Goal: Information Seeking & Learning: Learn about a topic

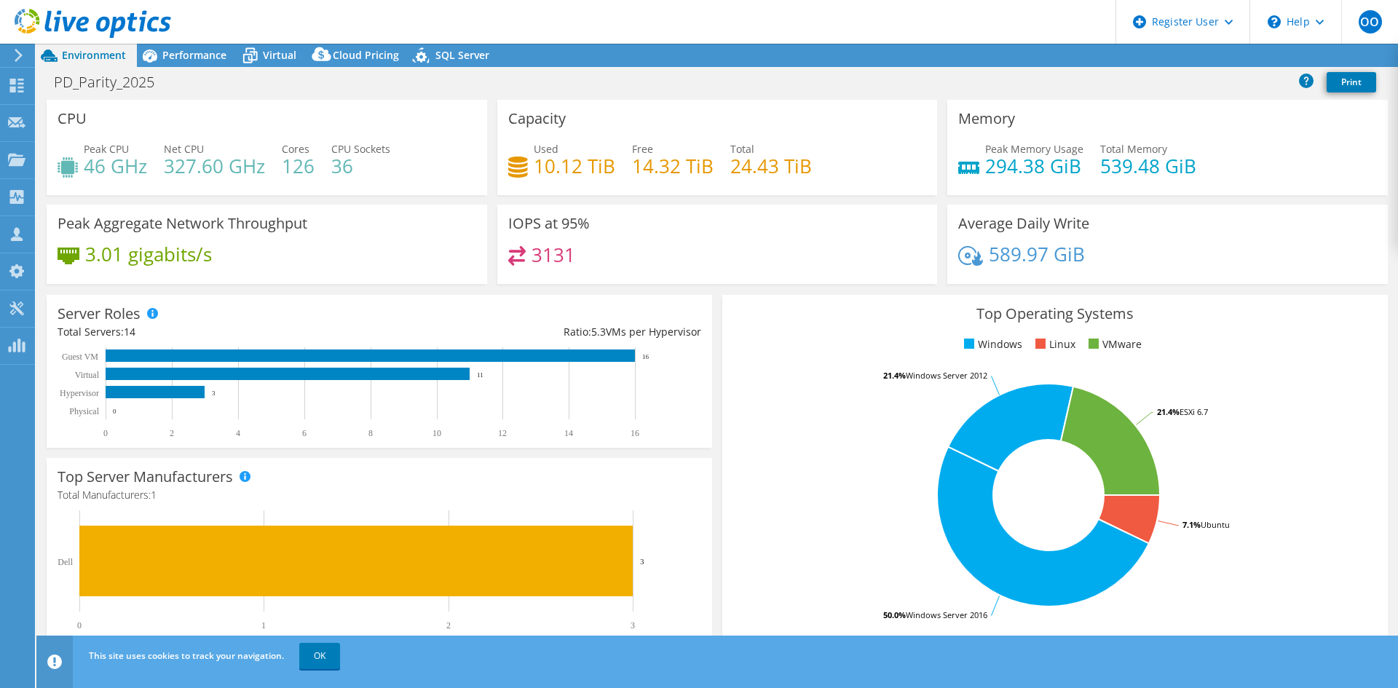
click at [189, 55] on span "Performance" at bounding box center [194, 55] width 64 height 14
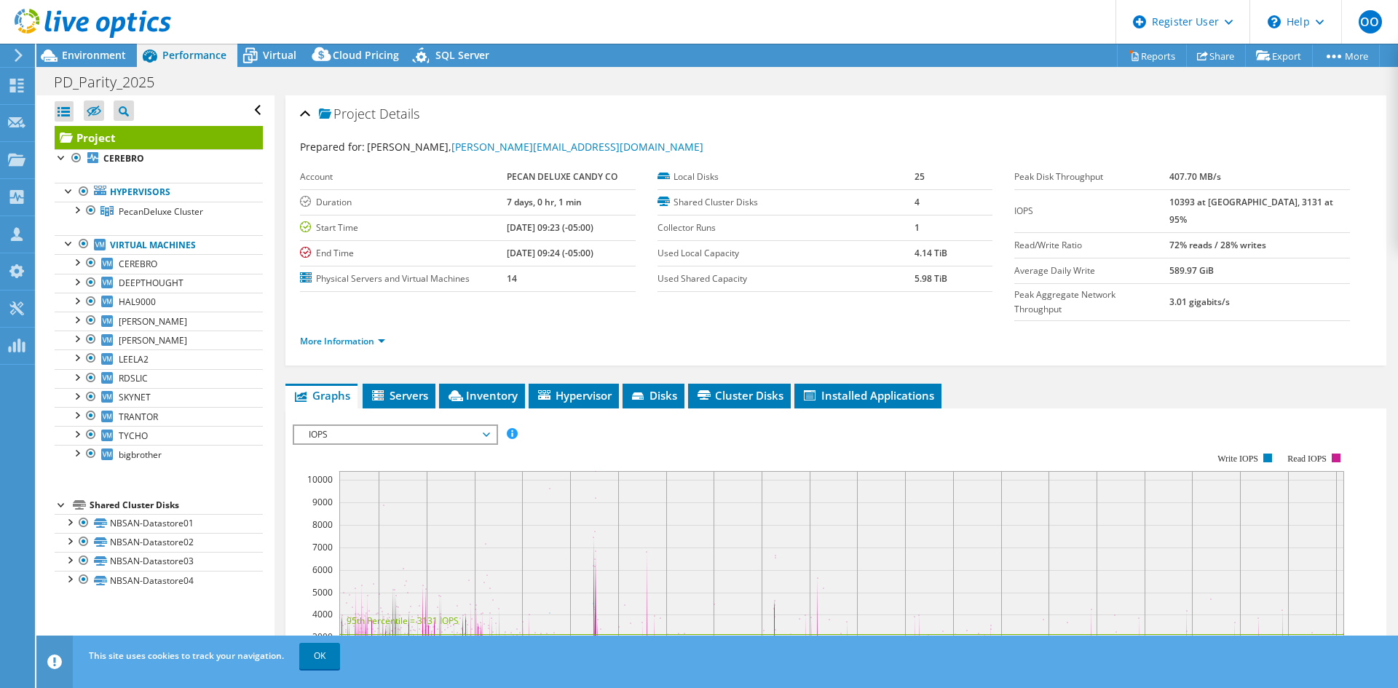
click at [186, 49] on span "Performance" at bounding box center [194, 55] width 64 height 14
click at [350, 426] on span "IOPS" at bounding box center [394, 434] width 187 height 17
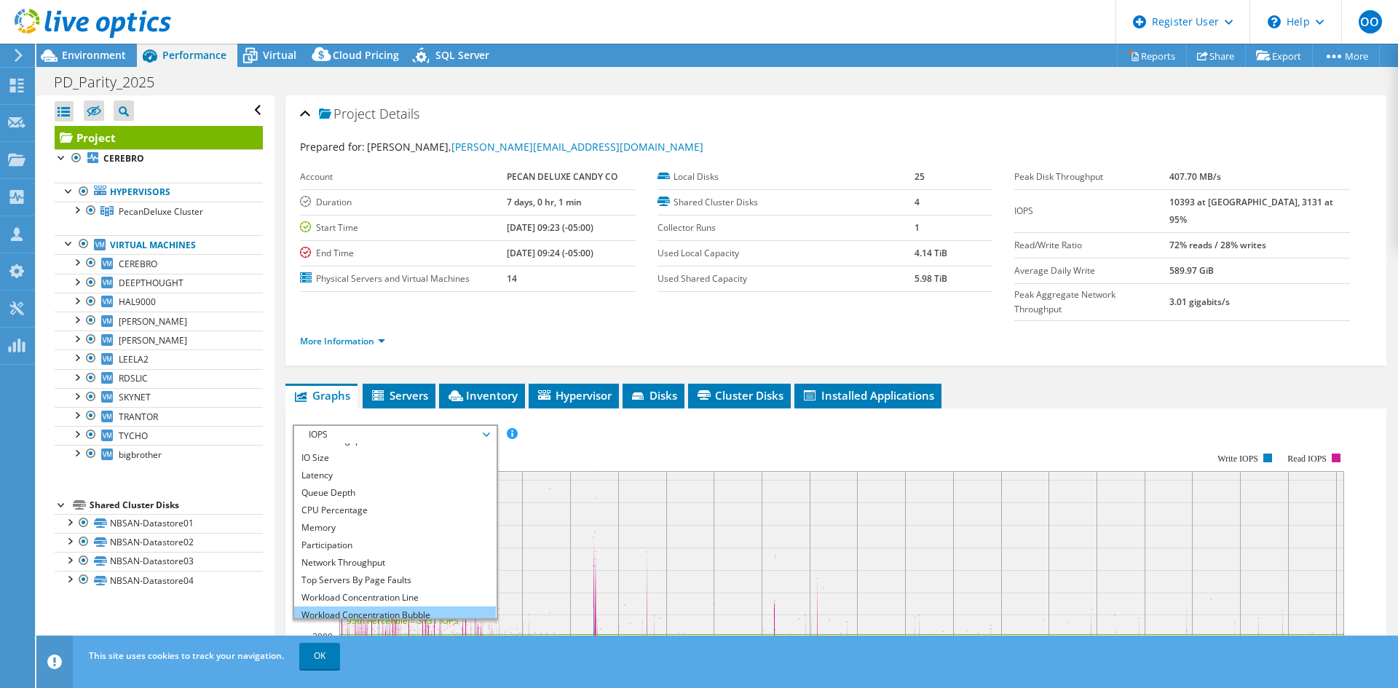
scroll to position [52, 0]
click at [322, 601] on li "All" at bounding box center [395, 609] width 202 height 17
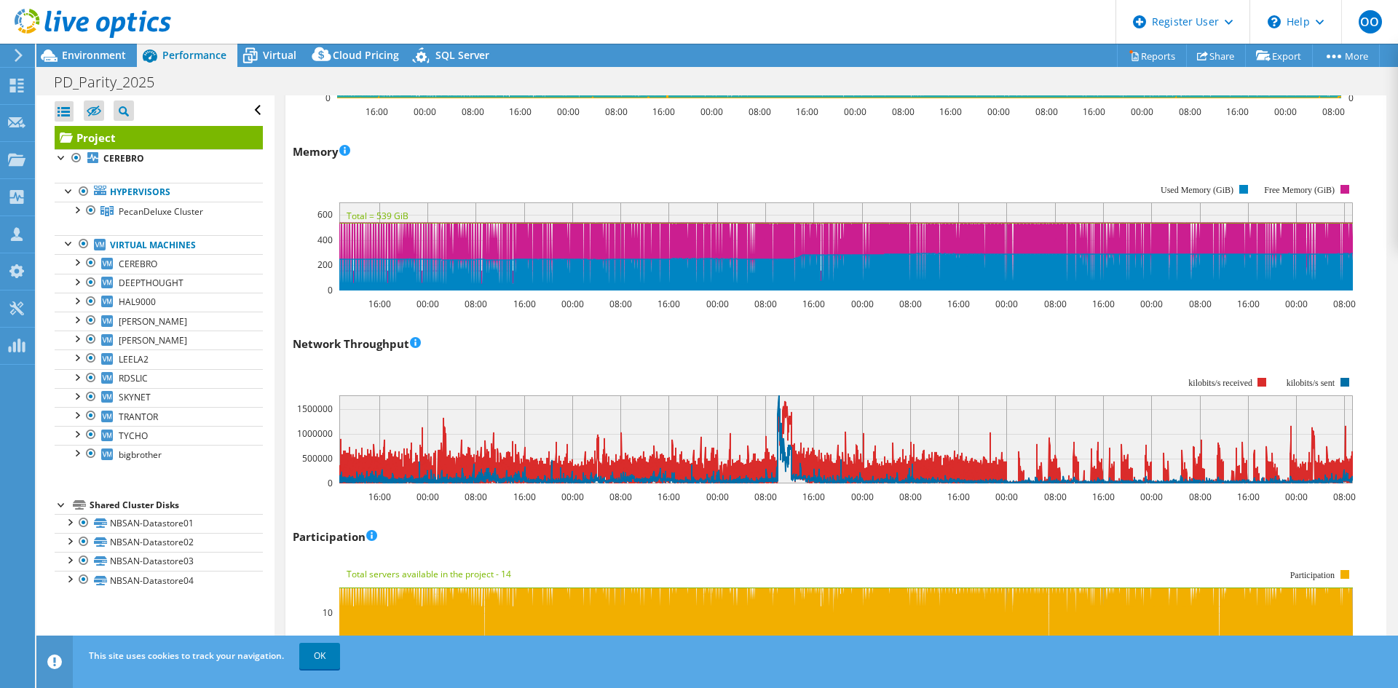
scroll to position [1383, 0]
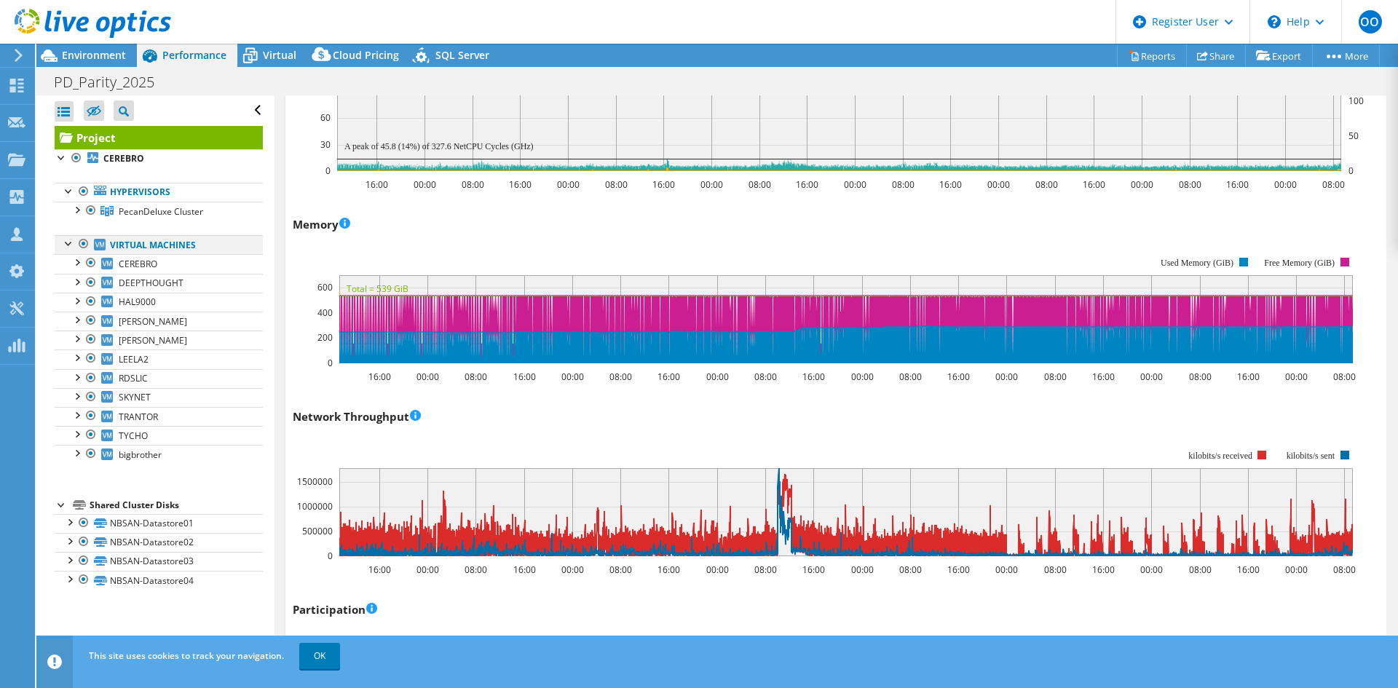
click at [83, 243] on div at bounding box center [83, 243] width 15 height 17
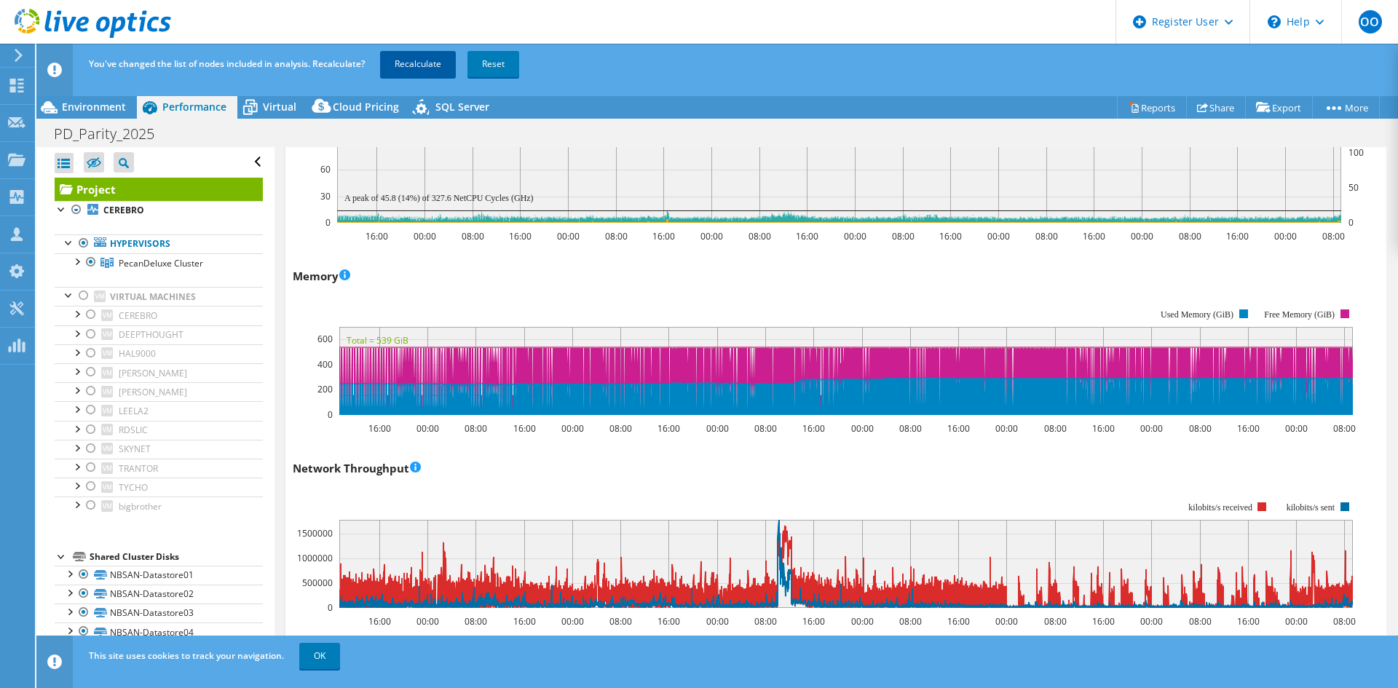
click at [424, 53] on link "Recalculate" at bounding box center [418, 64] width 76 height 26
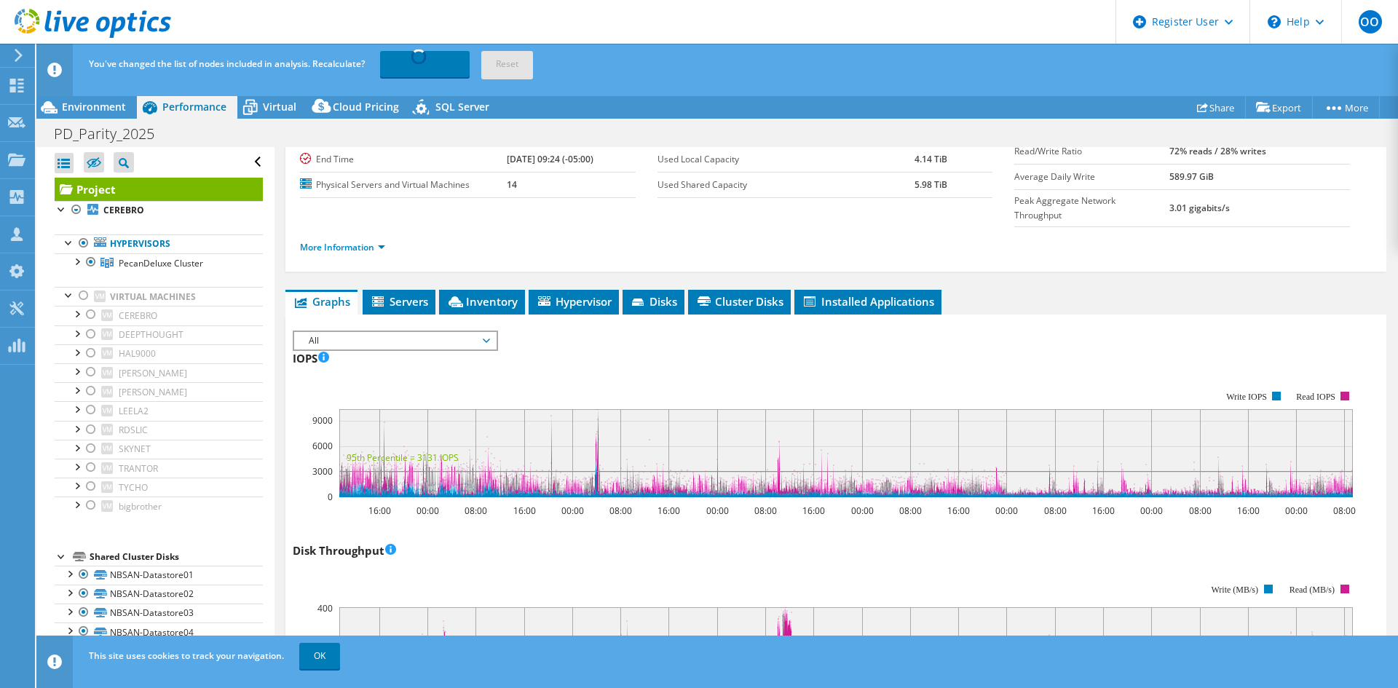
scroll to position [0, 0]
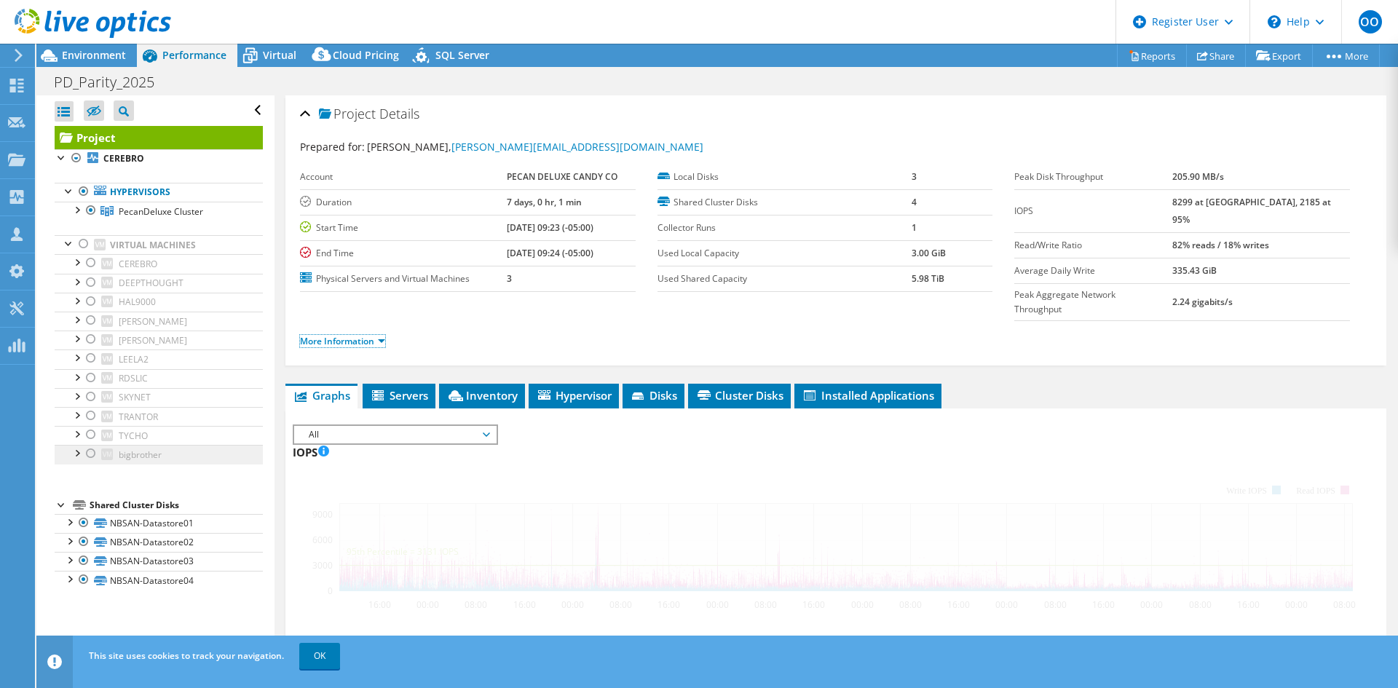
click at [383, 335] on link "More Information" at bounding box center [342, 341] width 85 height 12
click at [357, 335] on link "More Information" at bounding box center [342, 341] width 85 height 12
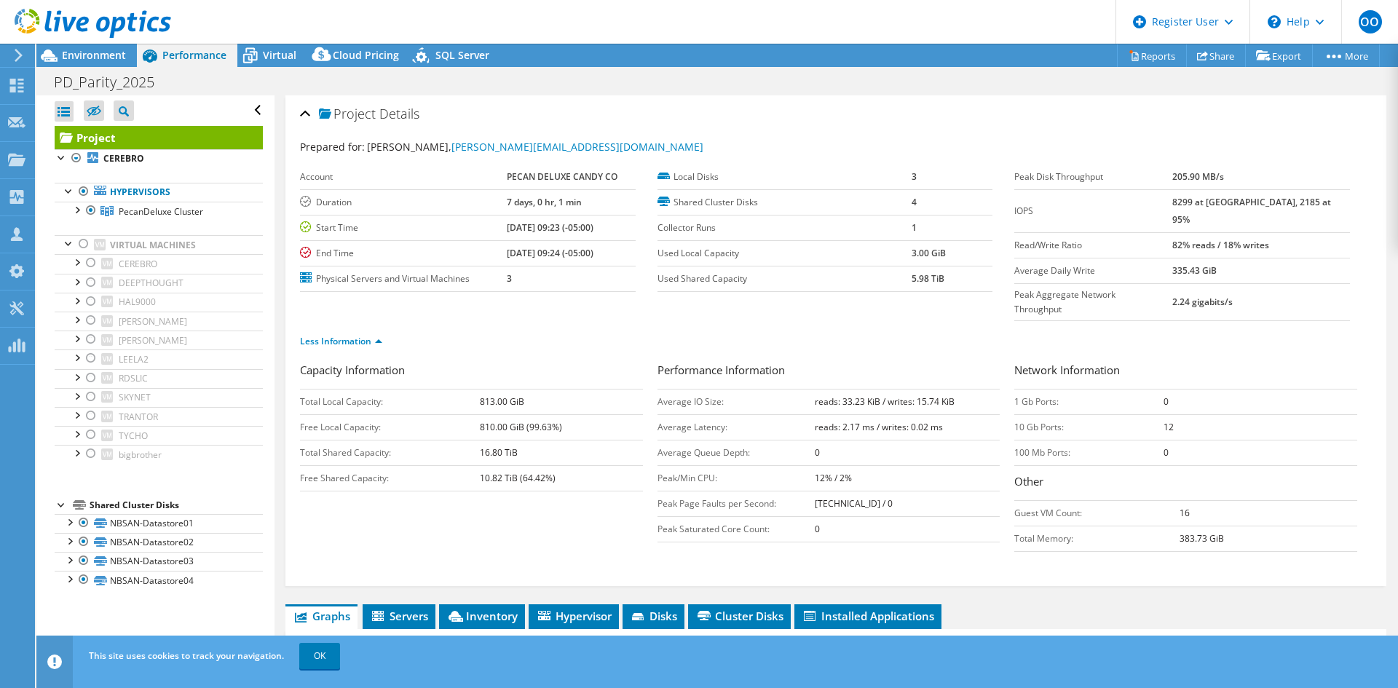
select select "USD"
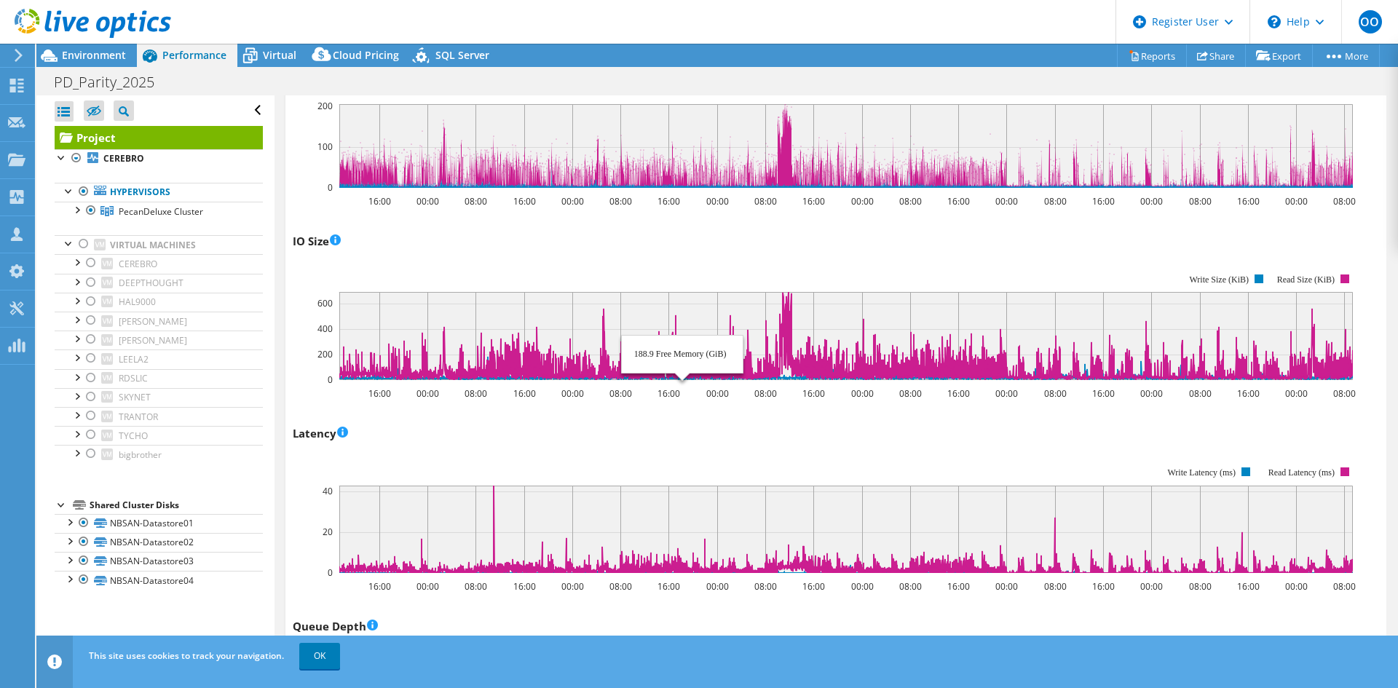
scroll to position [816, 0]
click at [82, 243] on div at bounding box center [83, 243] width 15 height 17
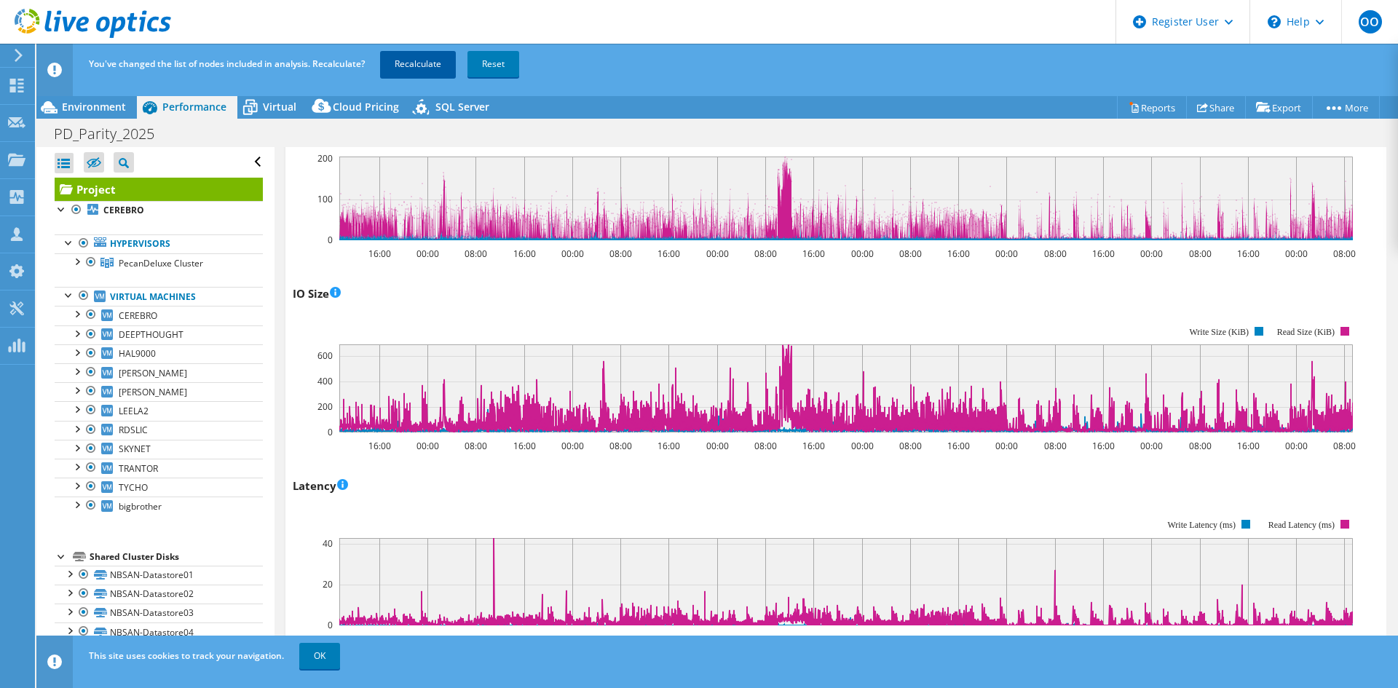
click at [402, 58] on link "Recalculate" at bounding box center [418, 64] width 76 height 26
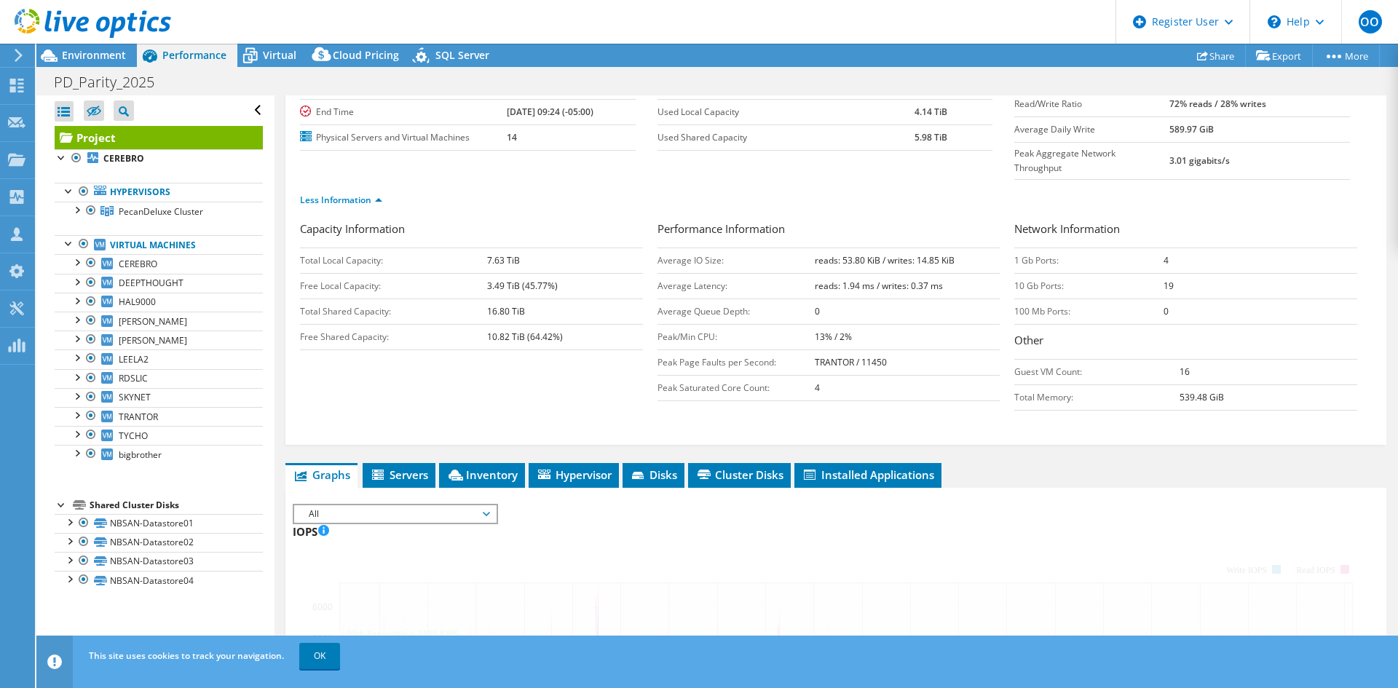
scroll to position [15, 0]
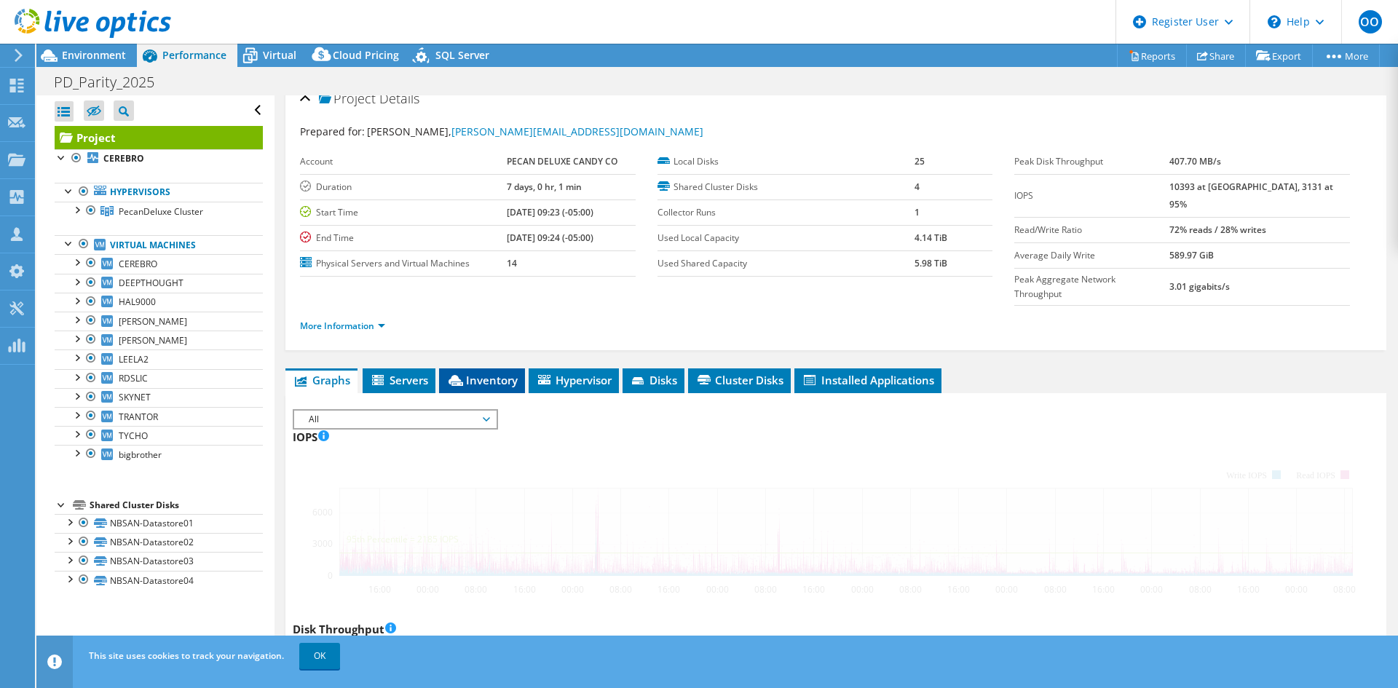
click at [489, 373] on span "Inventory" at bounding box center [481, 380] width 71 height 15
click at [486, 373] on span "Inventory" at bounding box center [481, 380] width 71 height 15
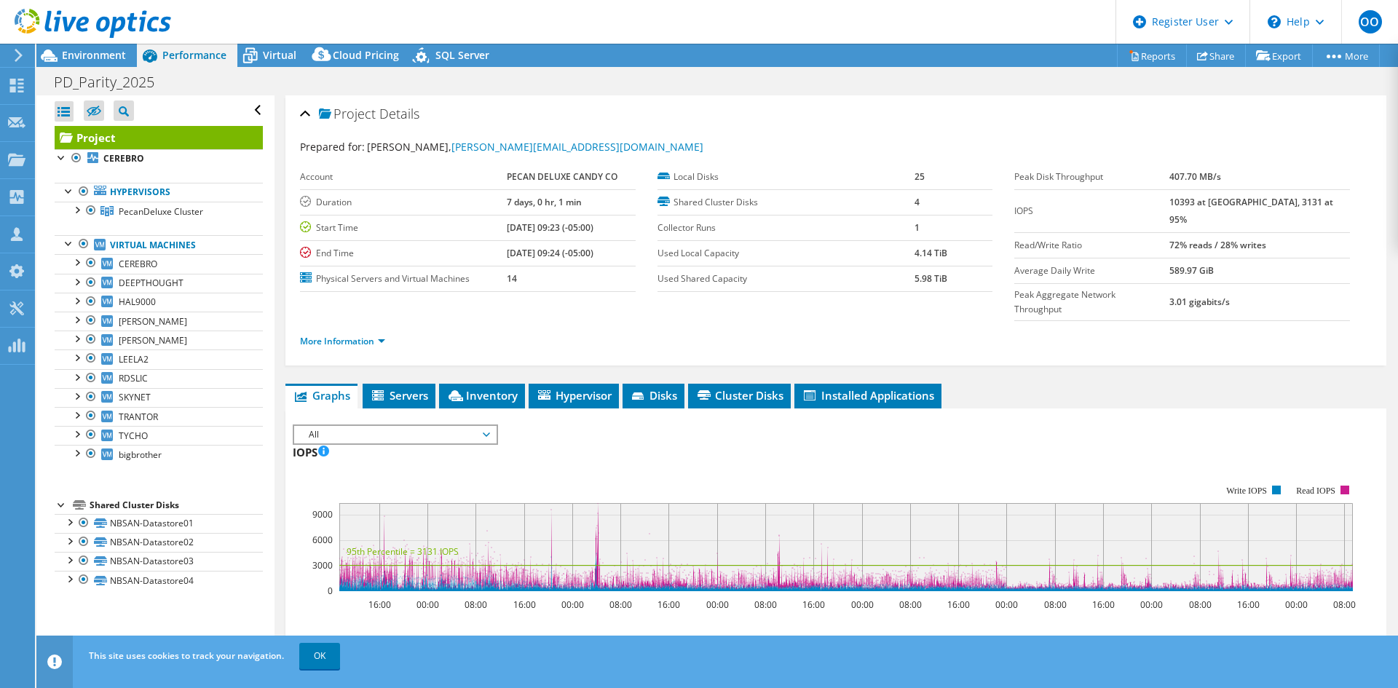
select select "USD"
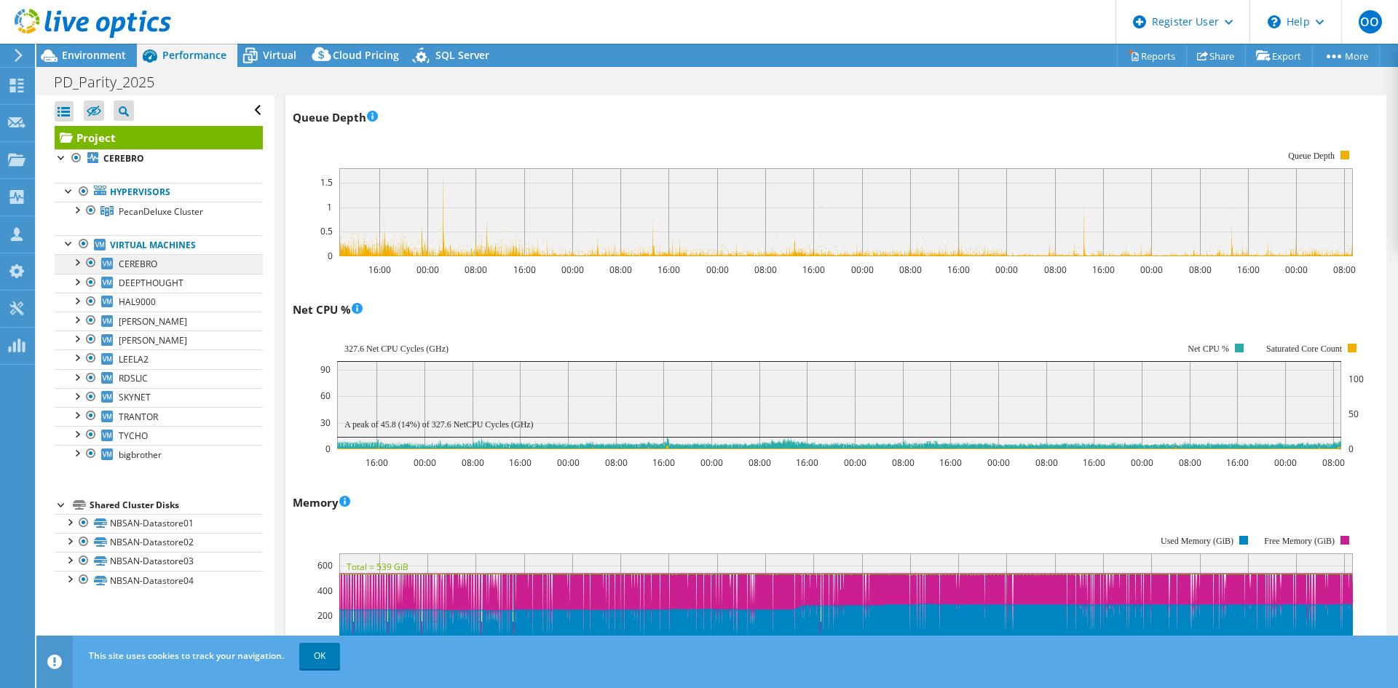
scroll to position [1032, 0]
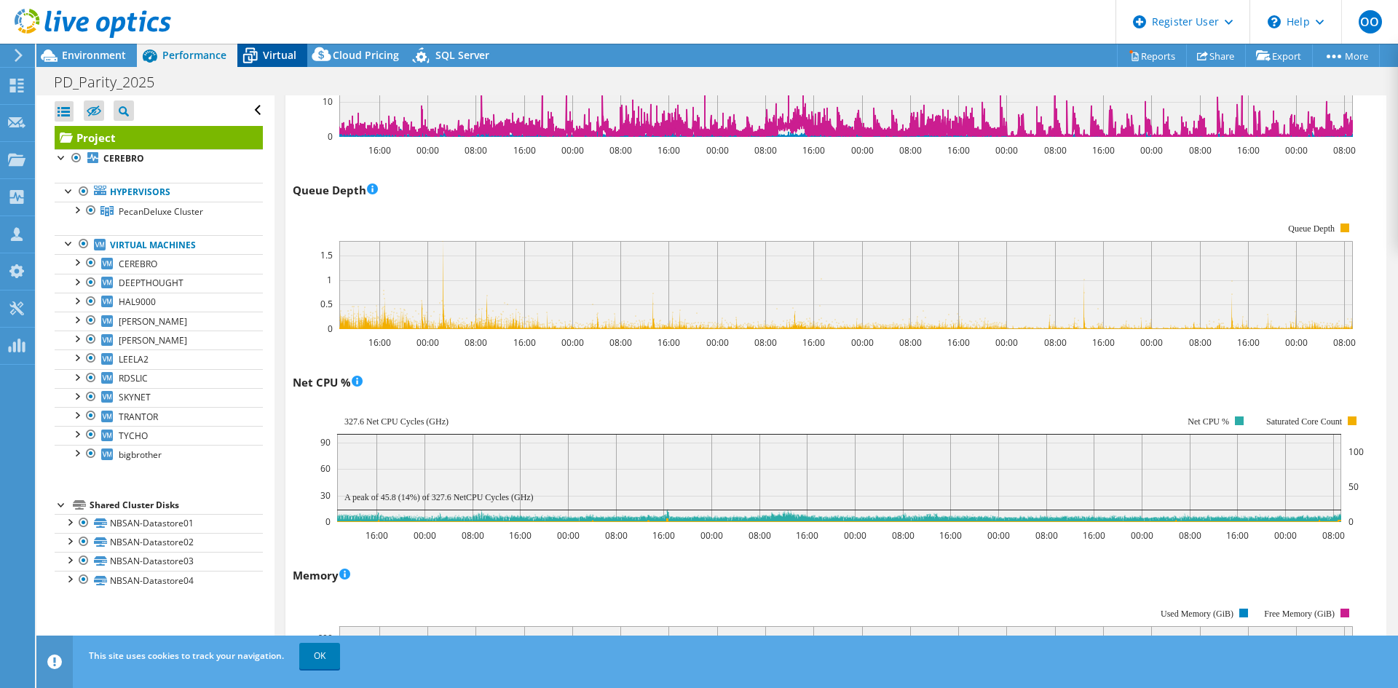
click at [261, 53] on icon at bounding box center [249, 55] width 25 height 25
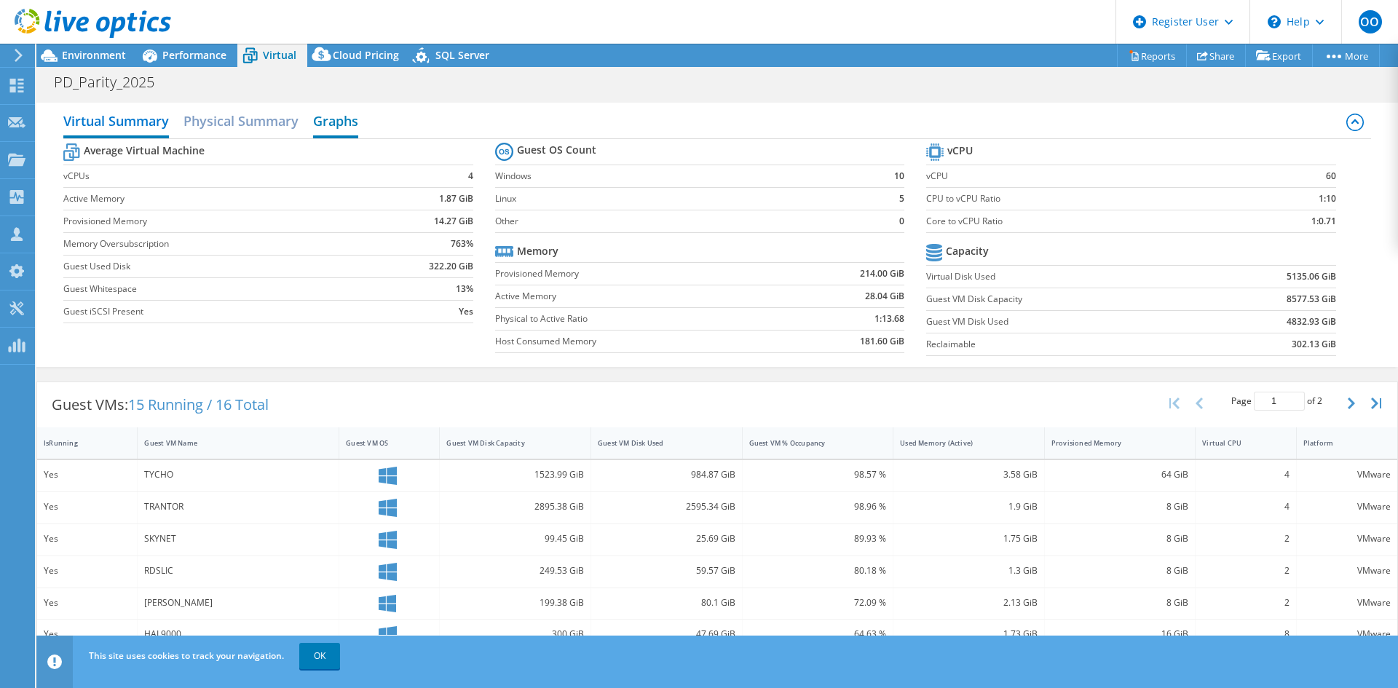
click at [334, 125] on h2 "Graphs" at bounding box center [335, 122] width 45 height 32
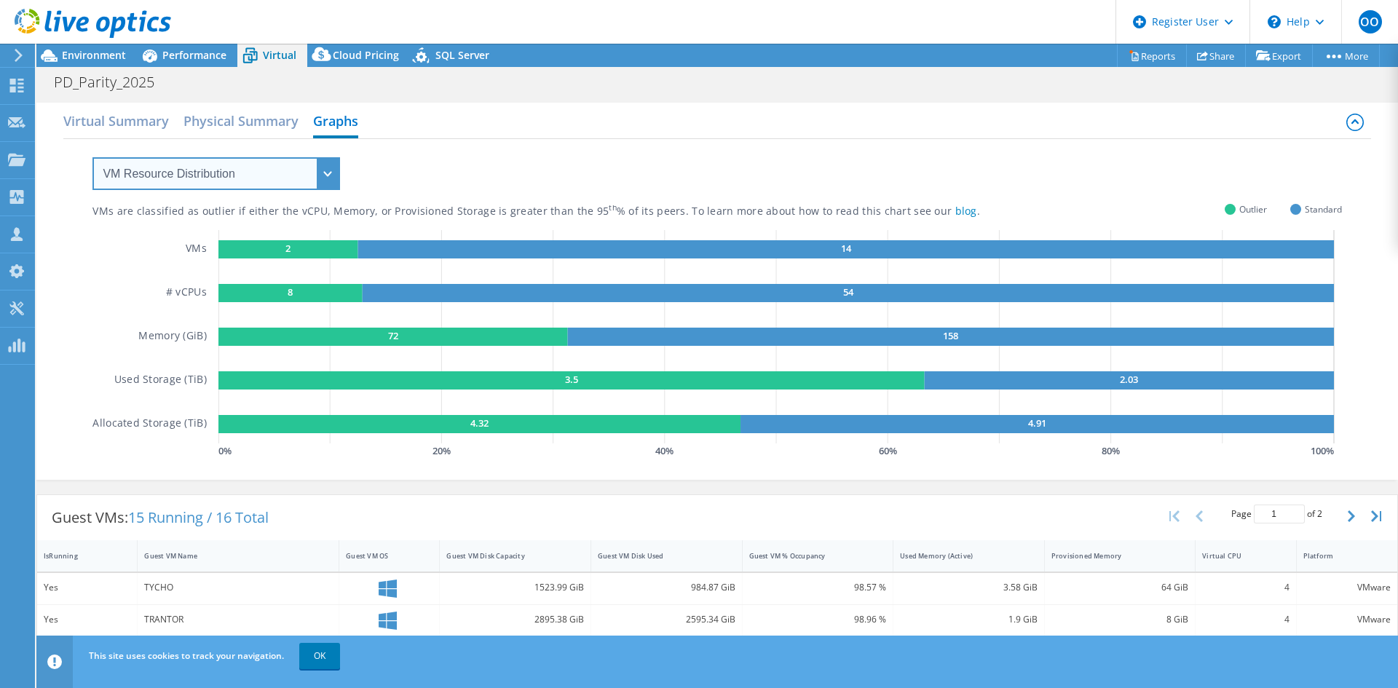
click at [277, 184] on select "VM Resource Distribution Provisioning Contrast Over Provisioning" at bounding box center [216, 173] width 248 height 33
click at [266, 122] on h2 "Physical Summary" at bounding box center [240, 120] width 115 height 29
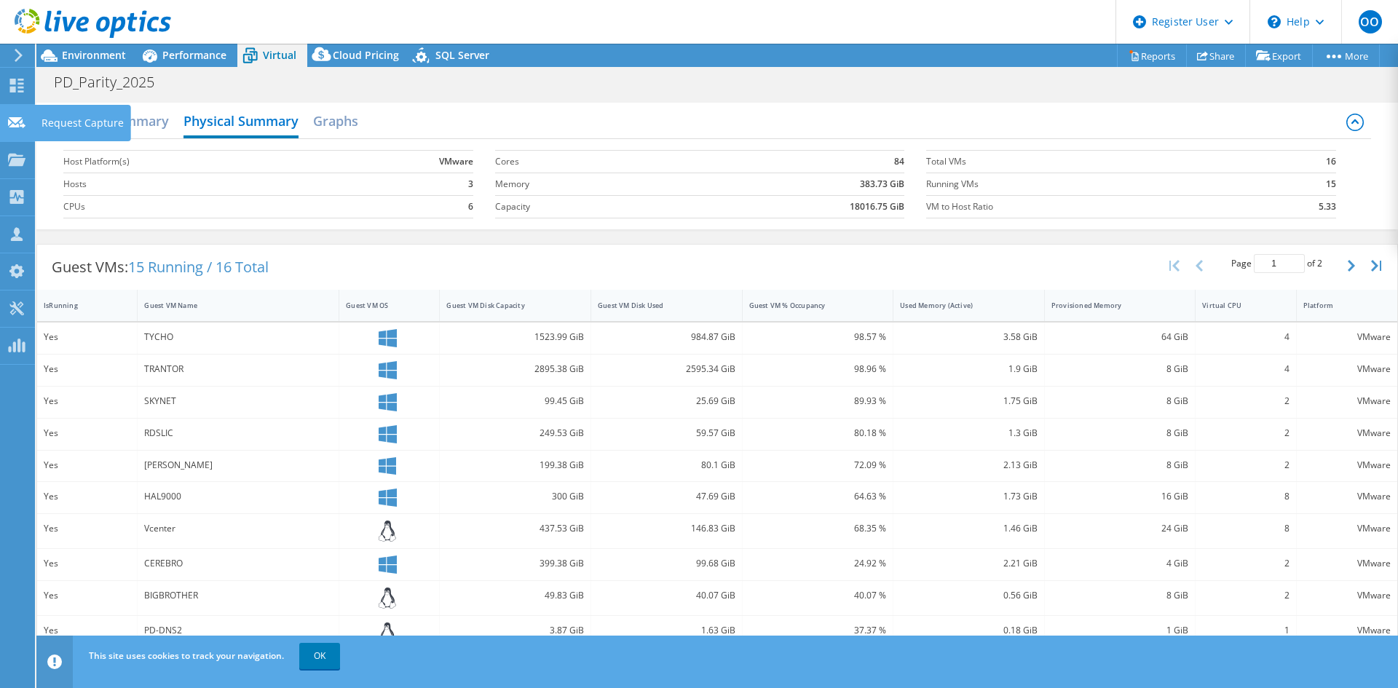
click at [76, 119] on div "Request Capture" at bounding box center [82, 123] width 97 height 36
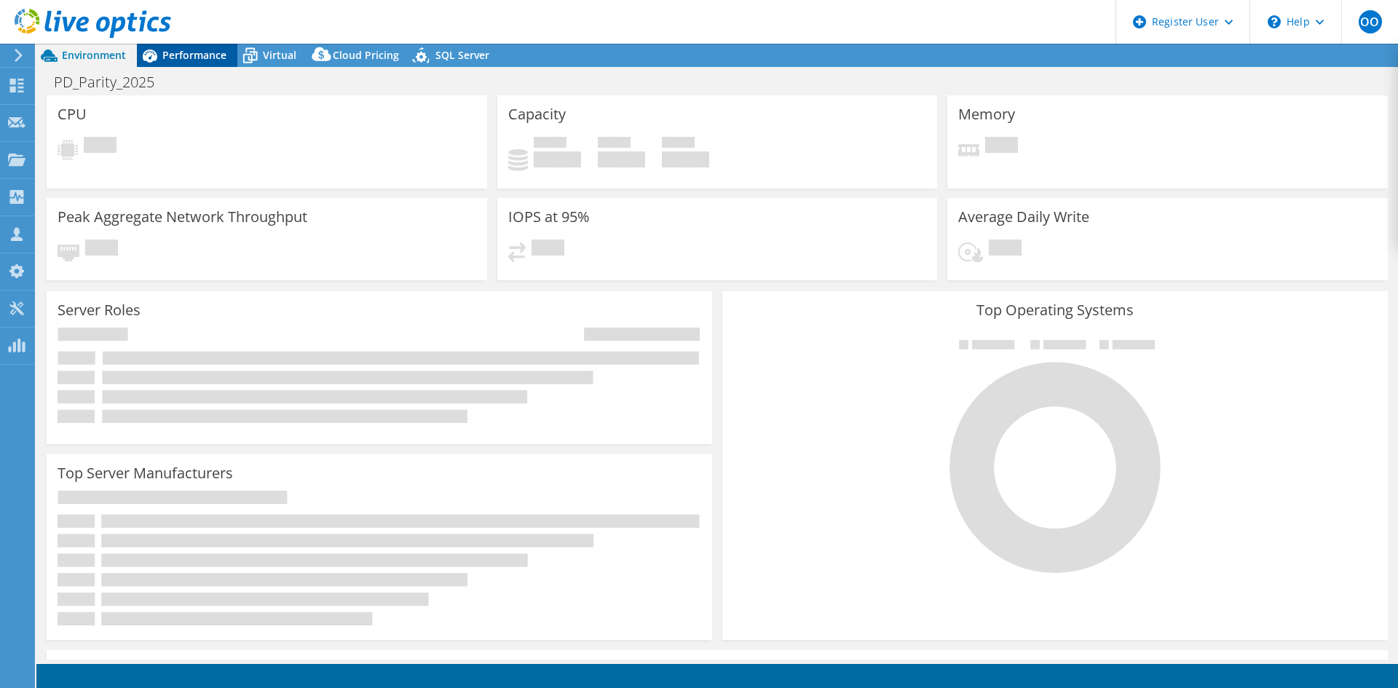
select select
select select "USD"
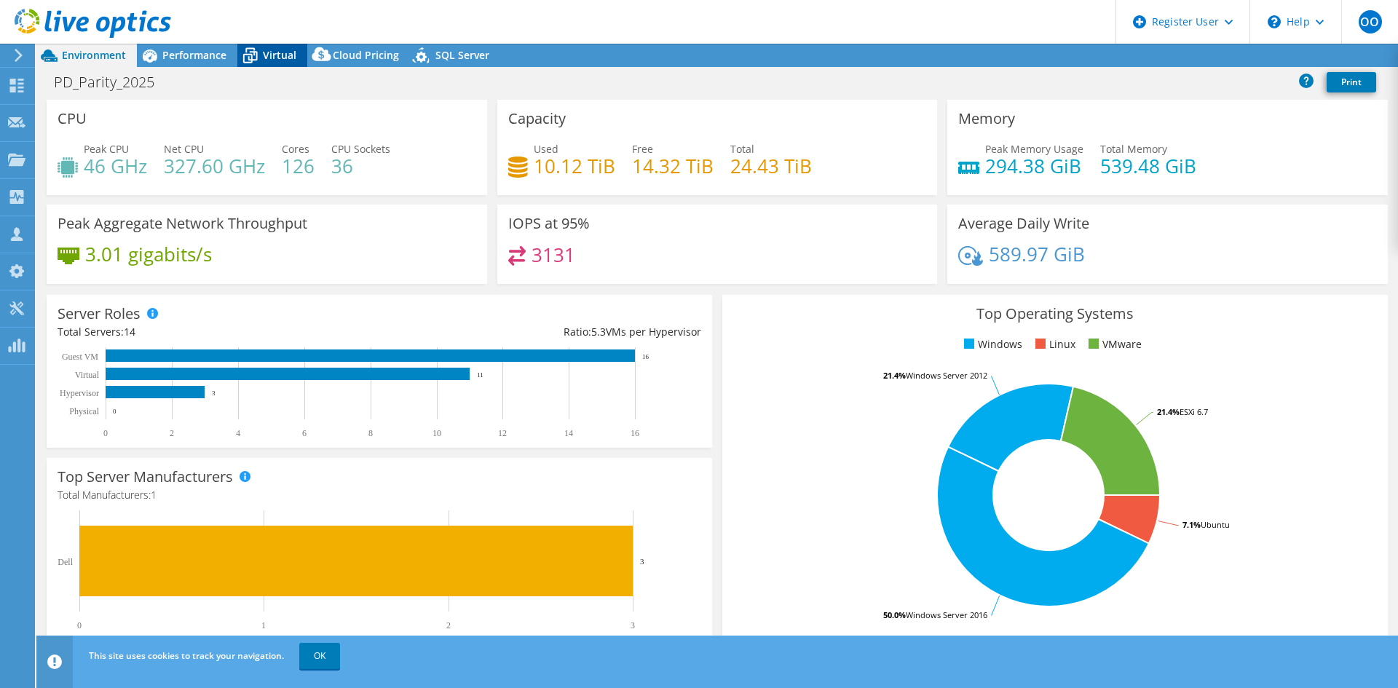
click at [300, 58] on div "Virtual" at bounding box center [272, 55] width 70 height 23
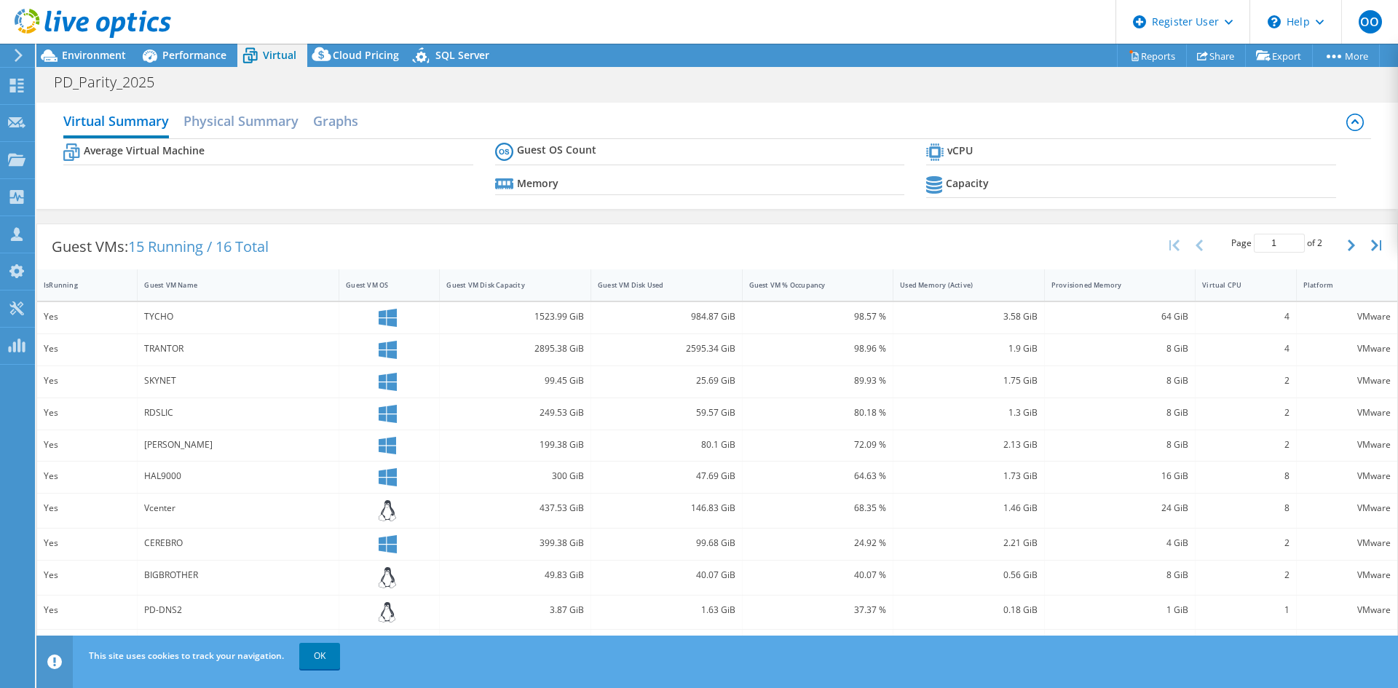
click at [138, 120] on h2 "Virtual Summary" at bounding box center [116, 122] width 106 height 32
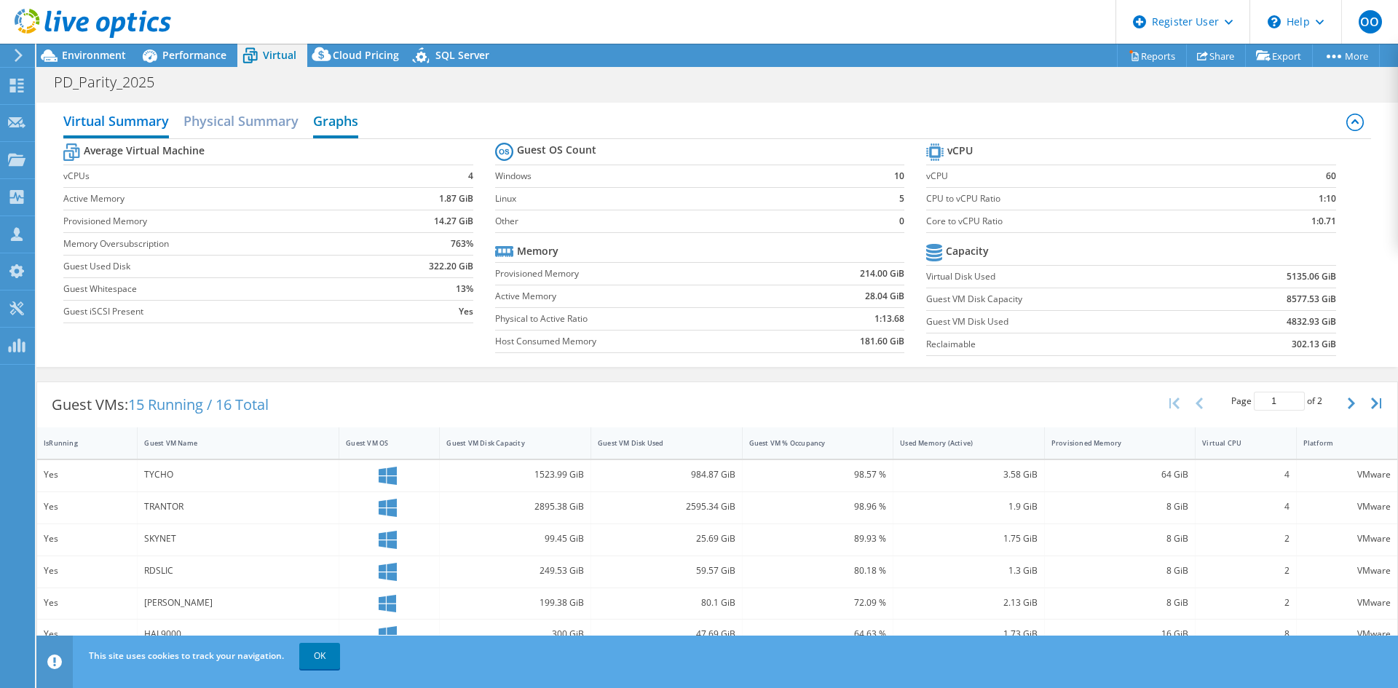
click at [335, 122] on h2 "Graphs" at bounding box center [335, 122] width 45 height 32
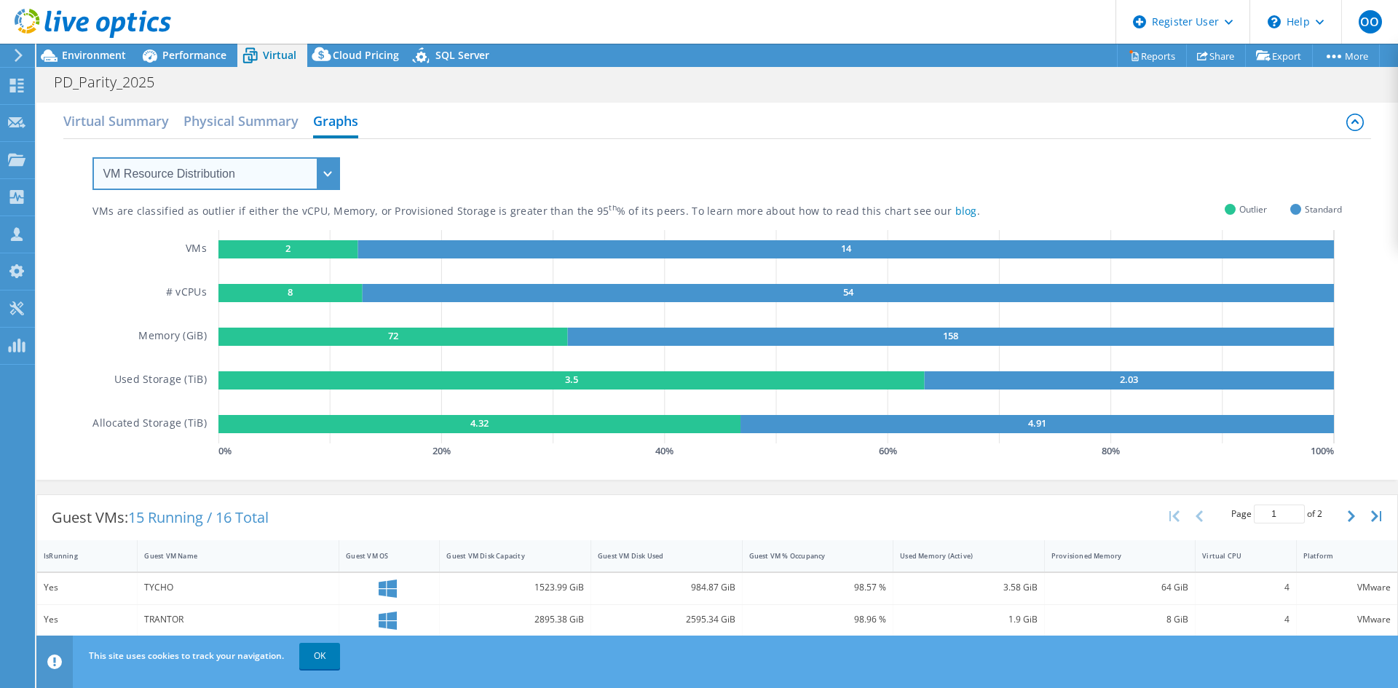
click at [301, 181] on select "VM Resource Distribution Provisioning Contrast Over Provisioning" at bounding box center [216, 173] width 248 height 33
click at [490, 138] on div "Virtual Summary Physical Summary Graphs" at bounding box center [716, 122] width 1307 height 33
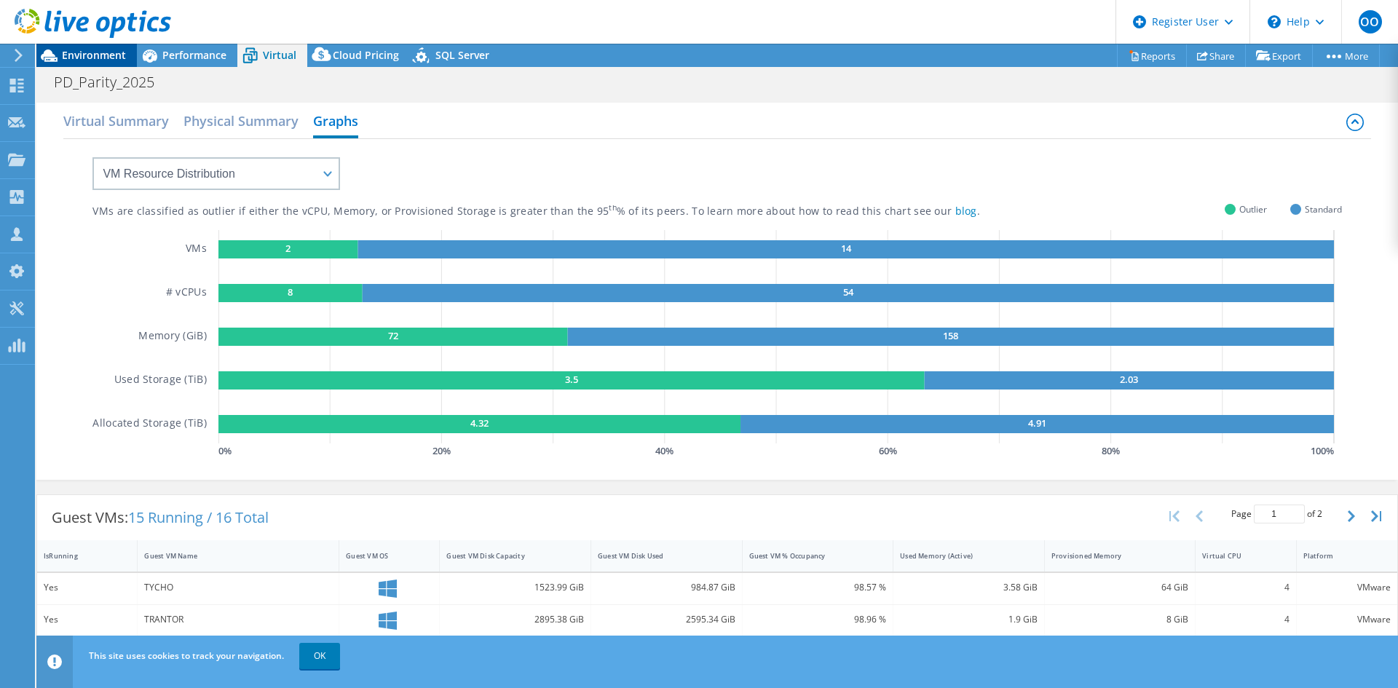
drag, startPoint x: 181, startPoint y: 47, endPoint x: 81, endPoint y: 63, distance: 101.0
click at [181, 47] on div "Performance" at bounding box center [187, 55] width 100 height 23
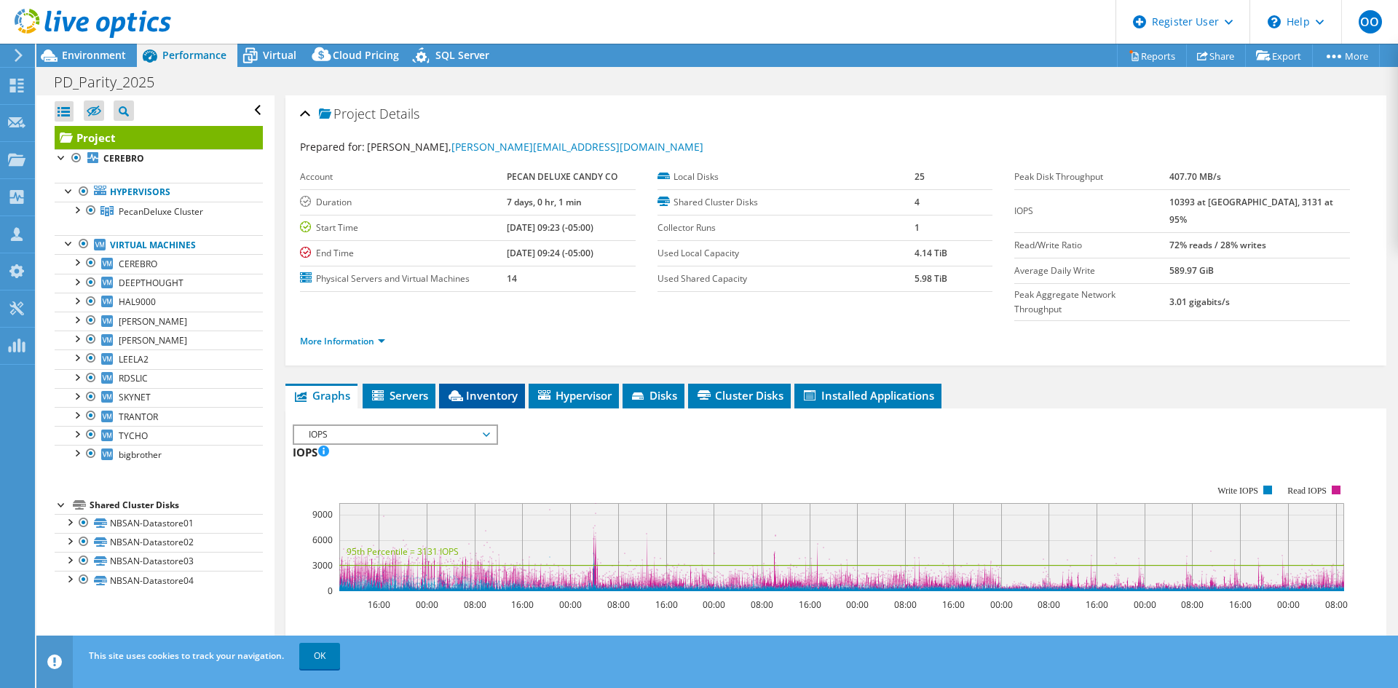
click at [491, 388] on span "Inventory" at bounding box center [481, 395] width 71 height 15
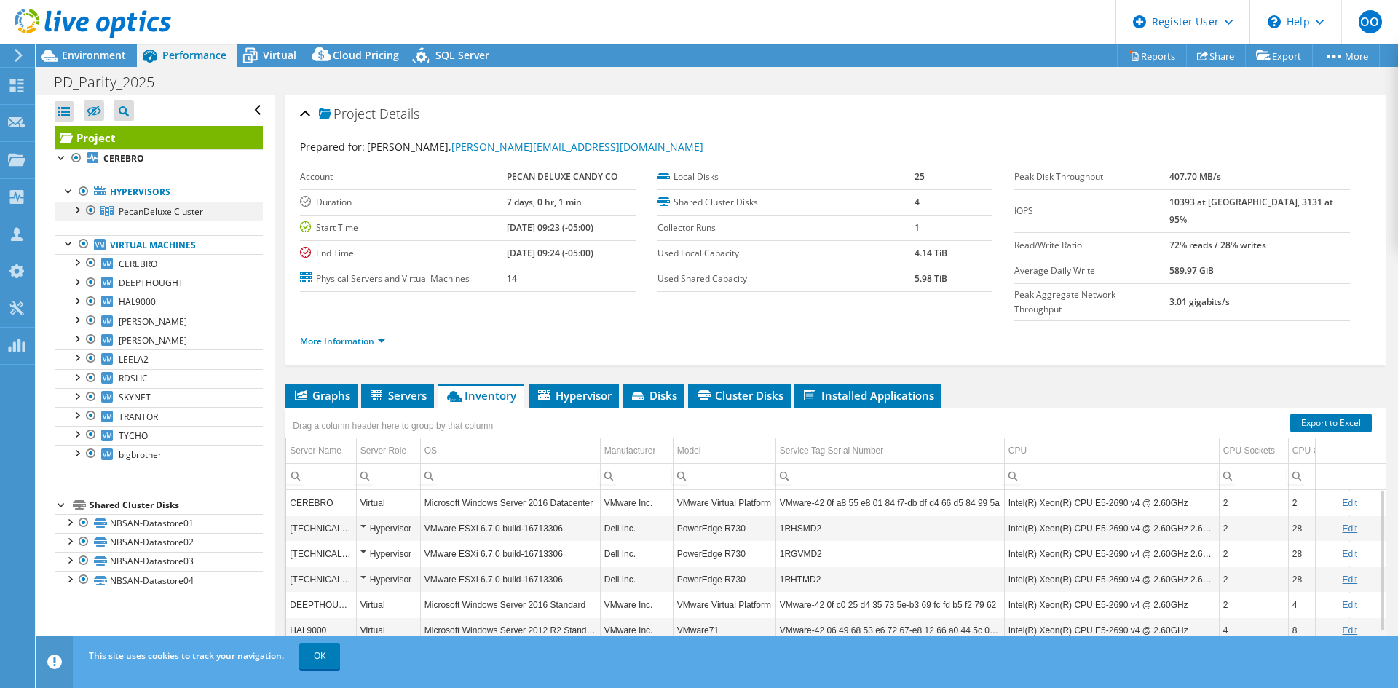
click at [82, 209] on div at bounding box center [76, 209] width 15 height 15
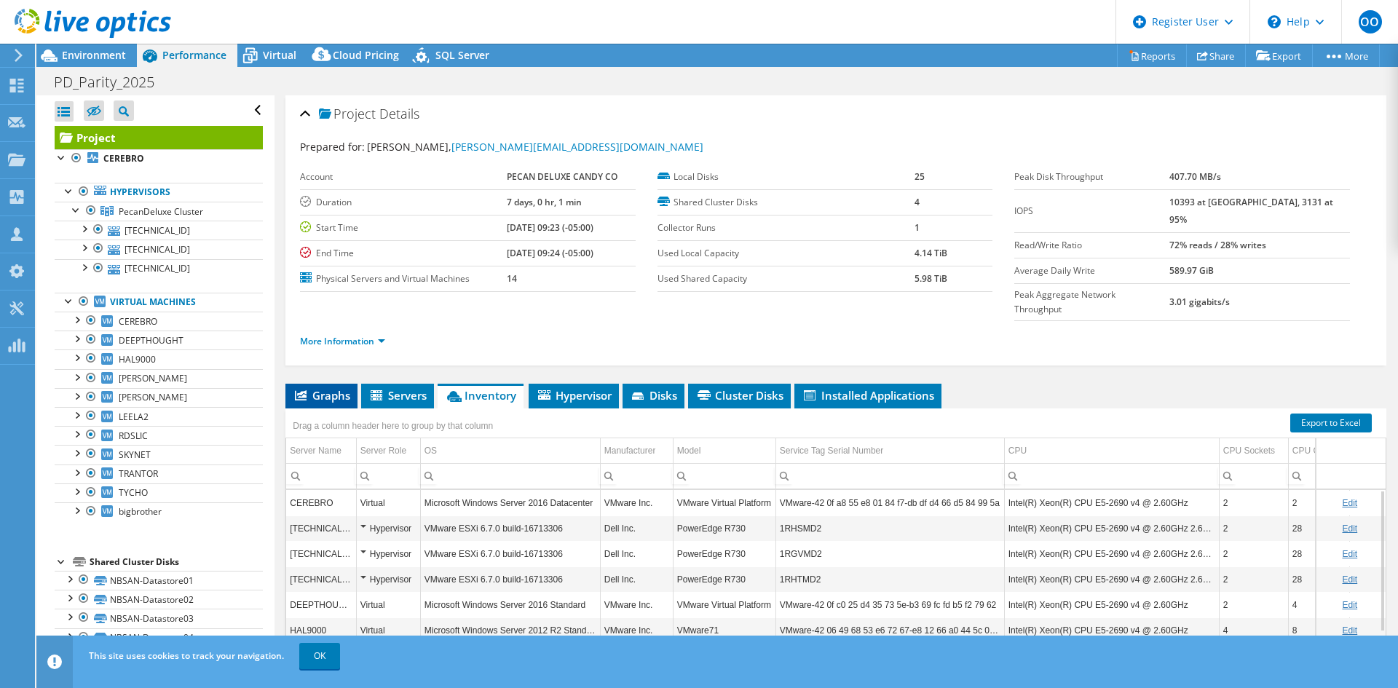
click at [339, 388] on span "Graphs" at bounding box center [322, 395] width 58 height 15
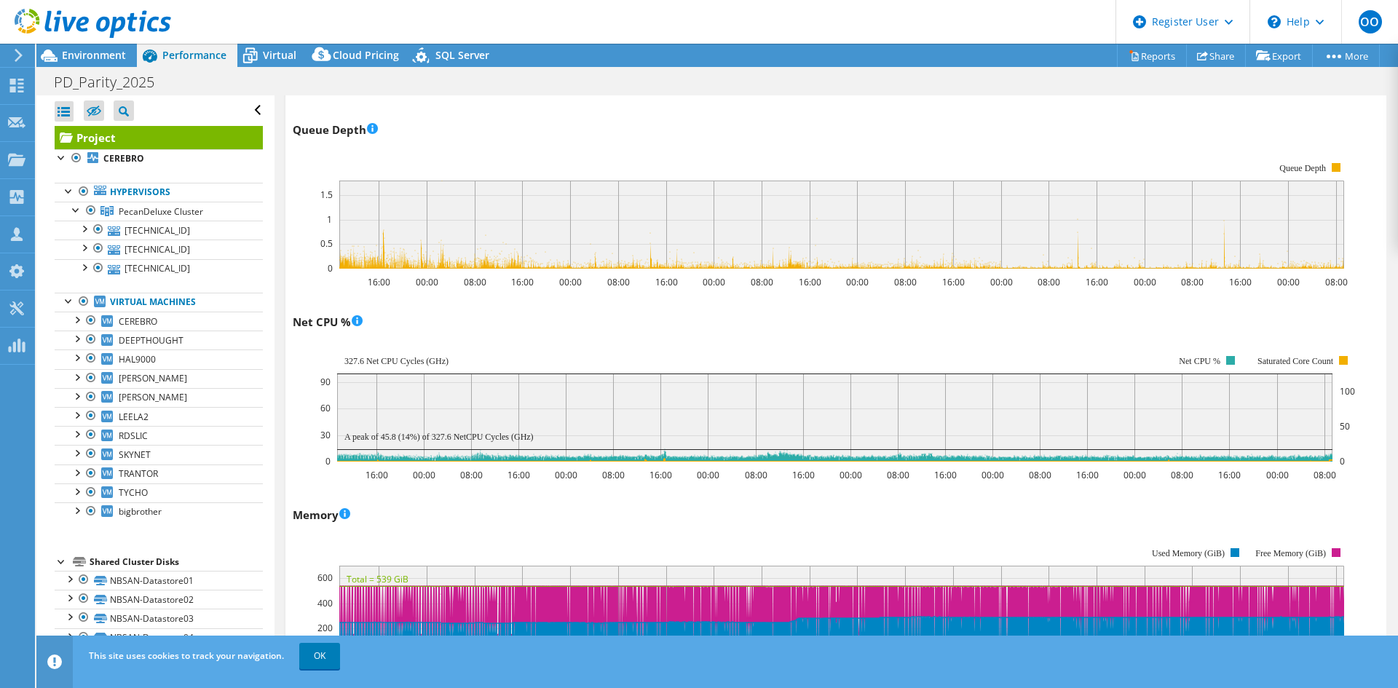
scroll to position [1165, 0]
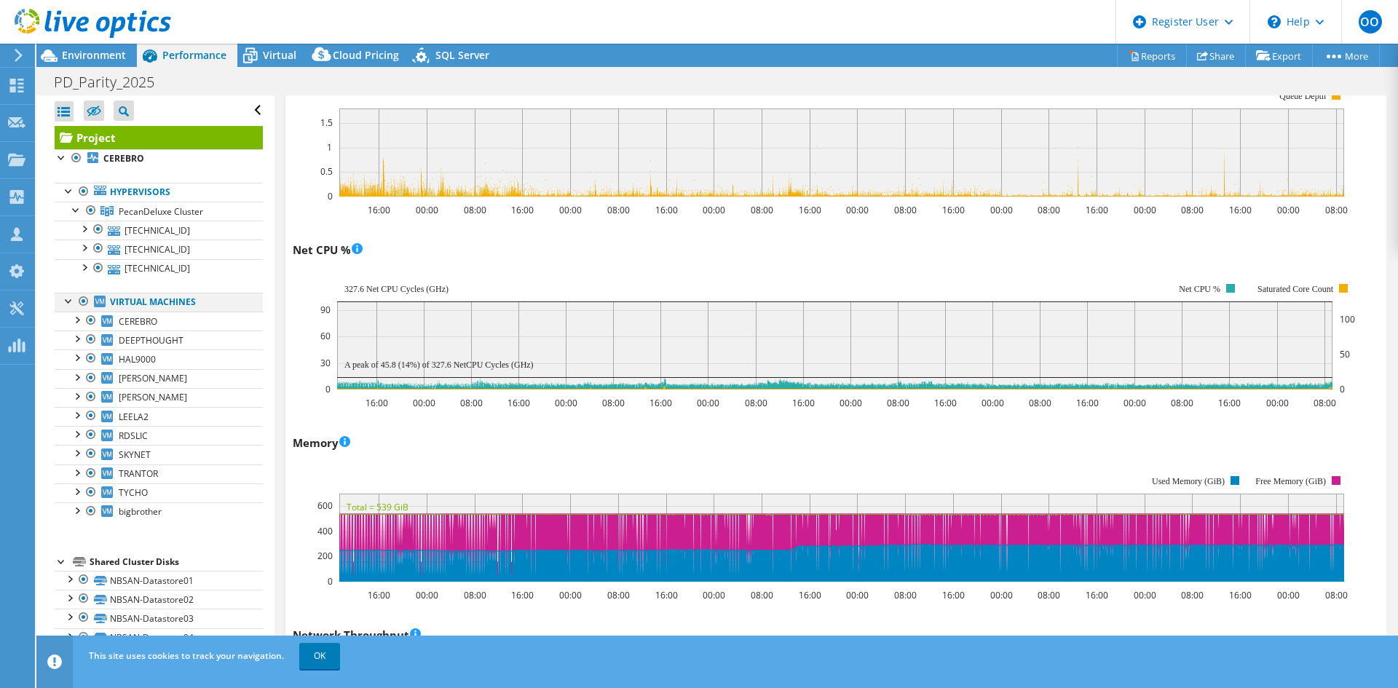
click at [80, 297] on div at bounding box center [83, 301] width 15 height 17
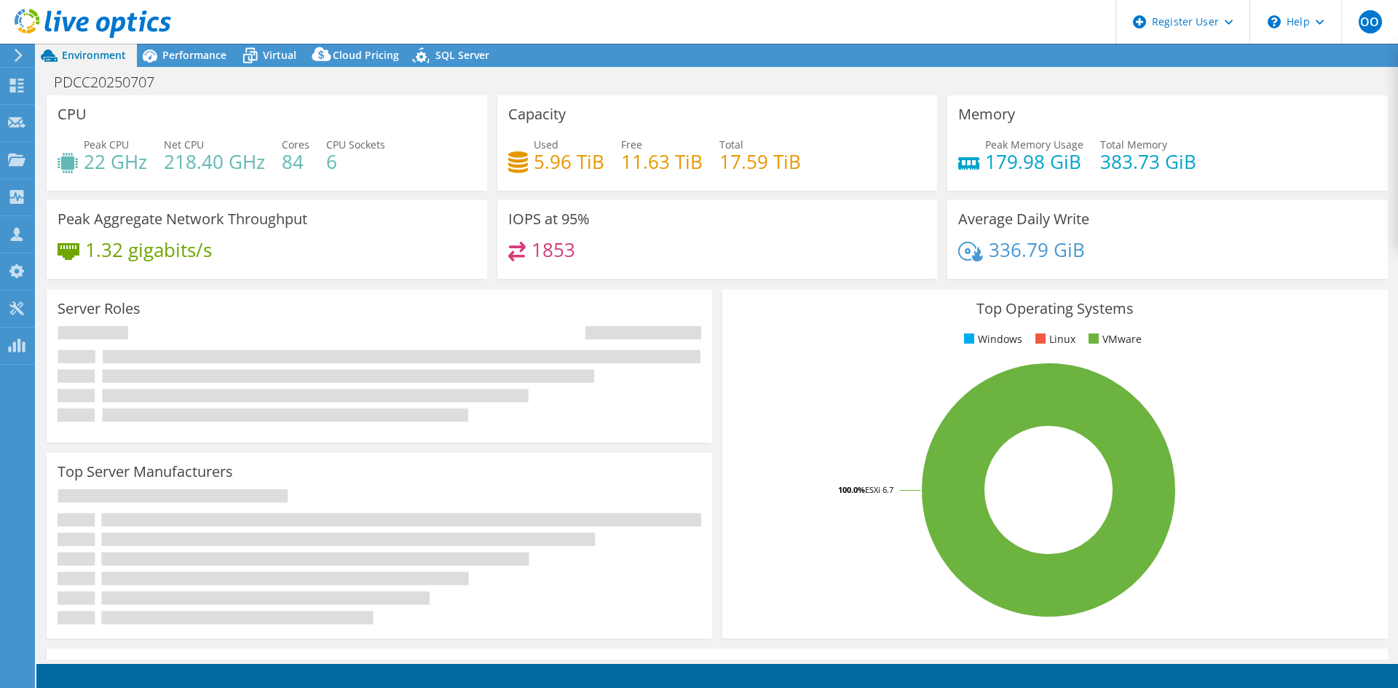
select select "USD"
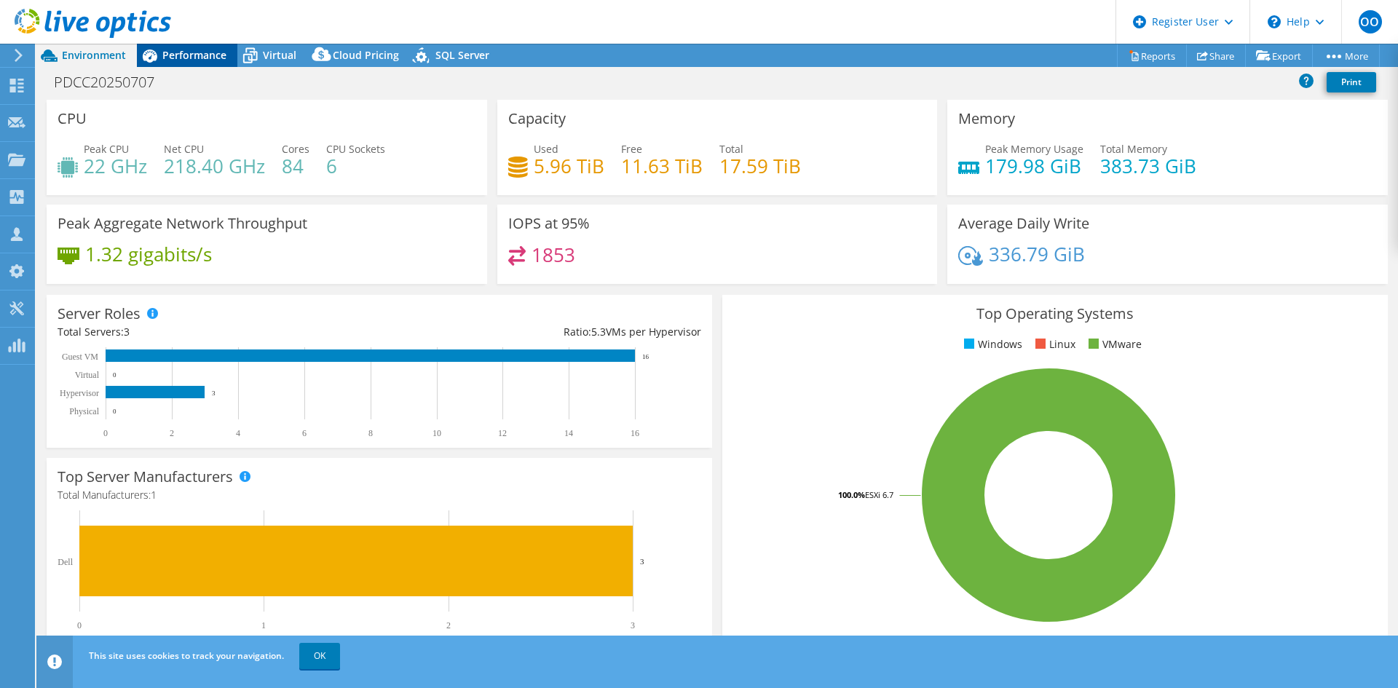
click at [167, 63] on div "Performance" at bounding box center [187, 55] width 100 height 23
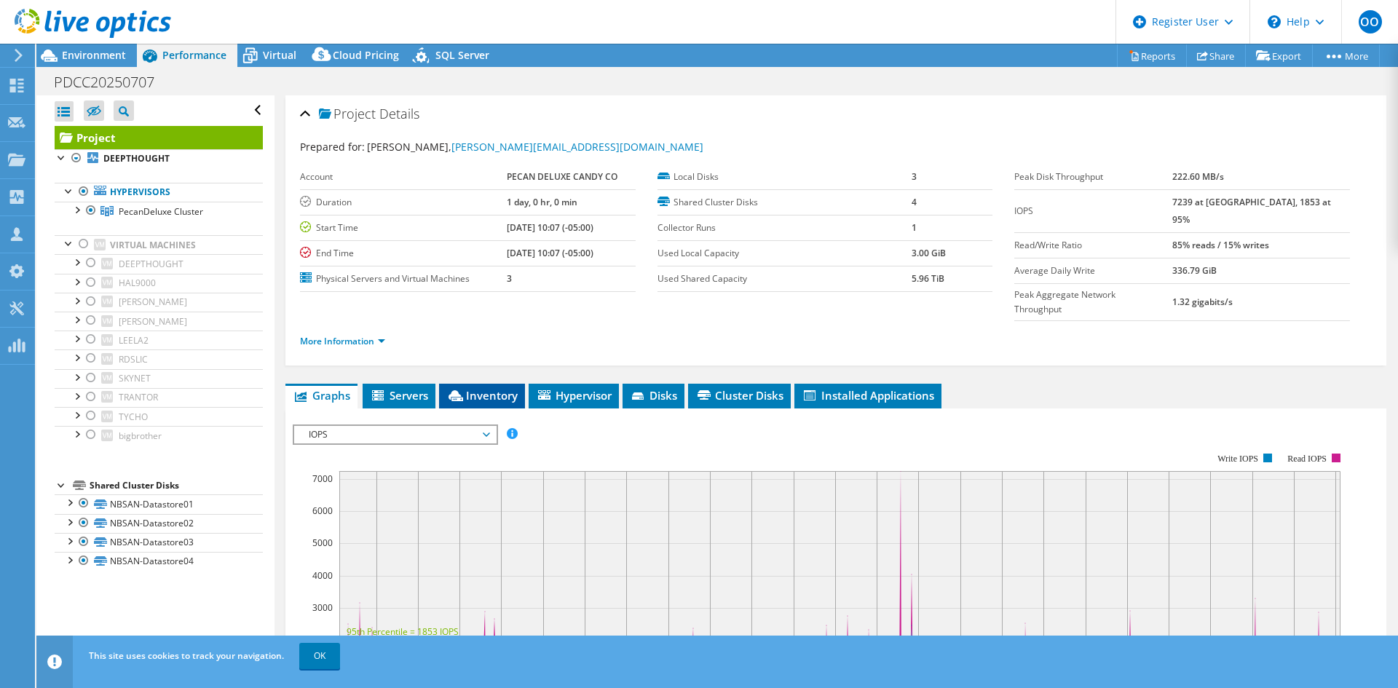
click at [493, 388] on span "Inventory" at bounding box center [481, 395] width 71 height 15
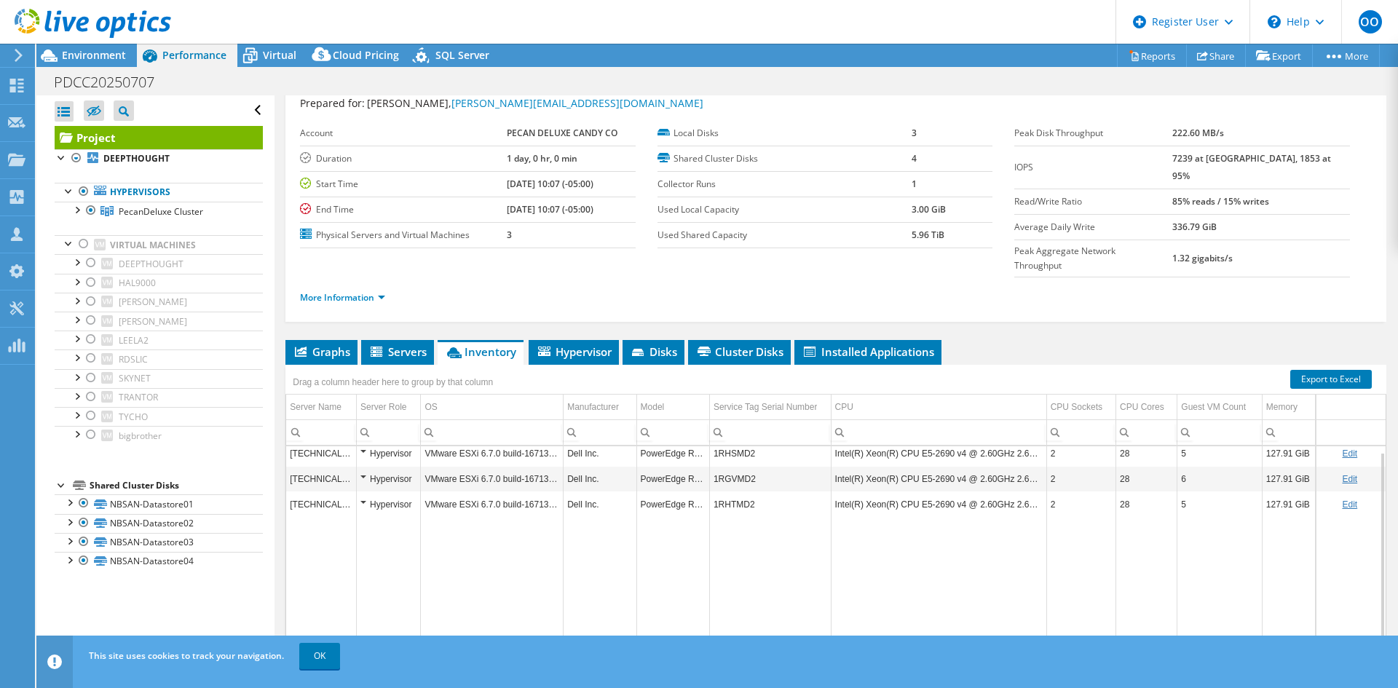
scroll to position [73, 0]
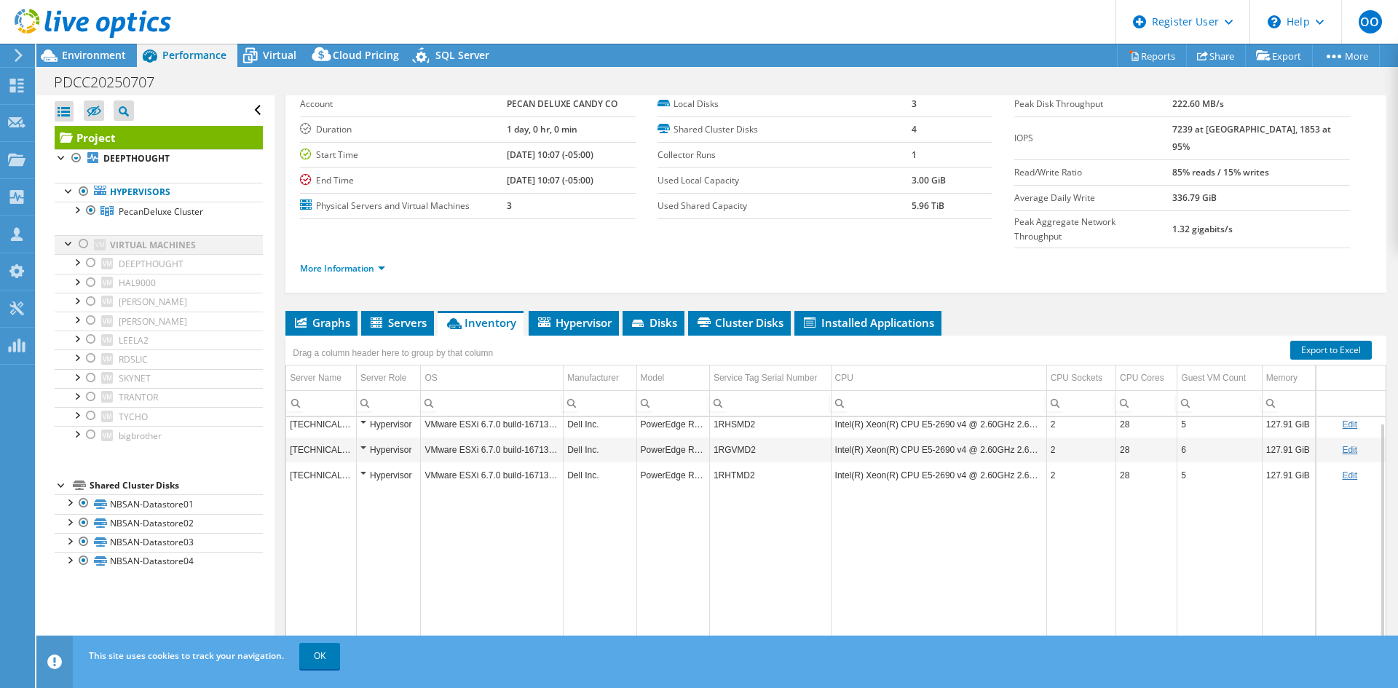
click at [78, 247] on div at bounding box center [83, 243] width 15 height 17
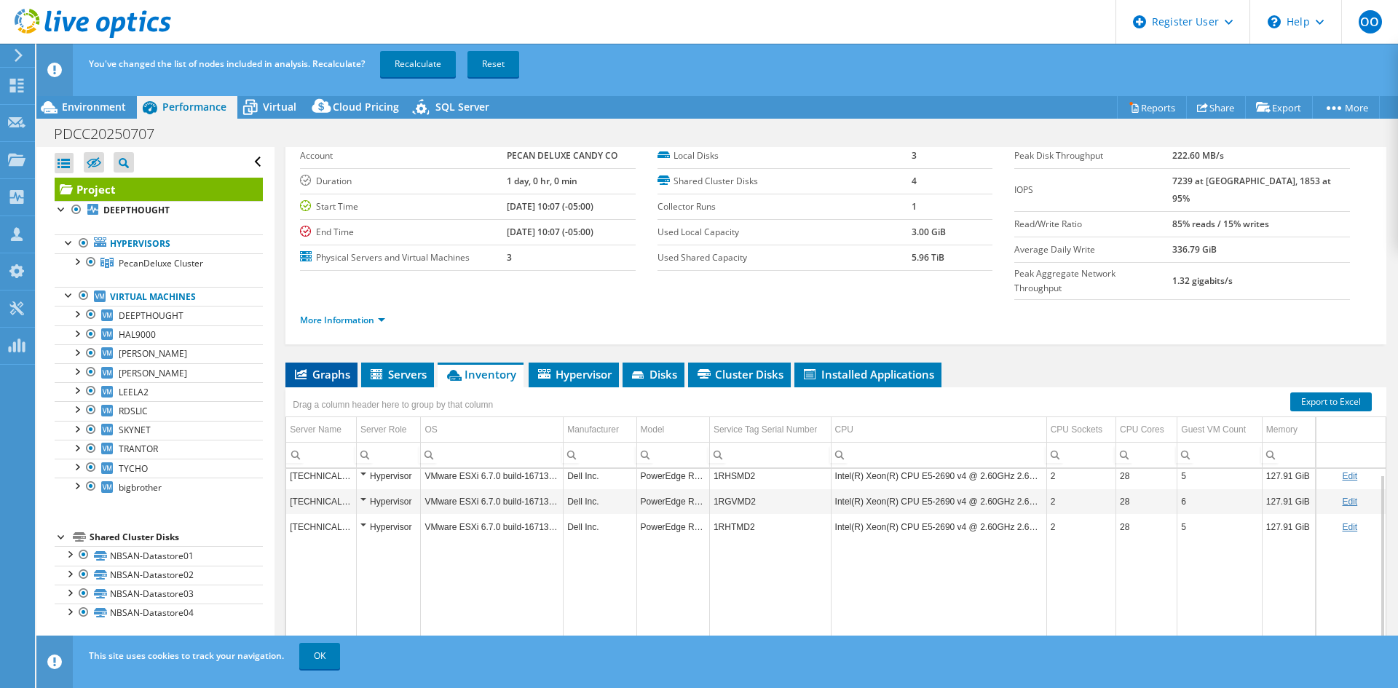
click at [319, 367] on span "Graphs" at bounding box center [322, 374] width 58 height 15
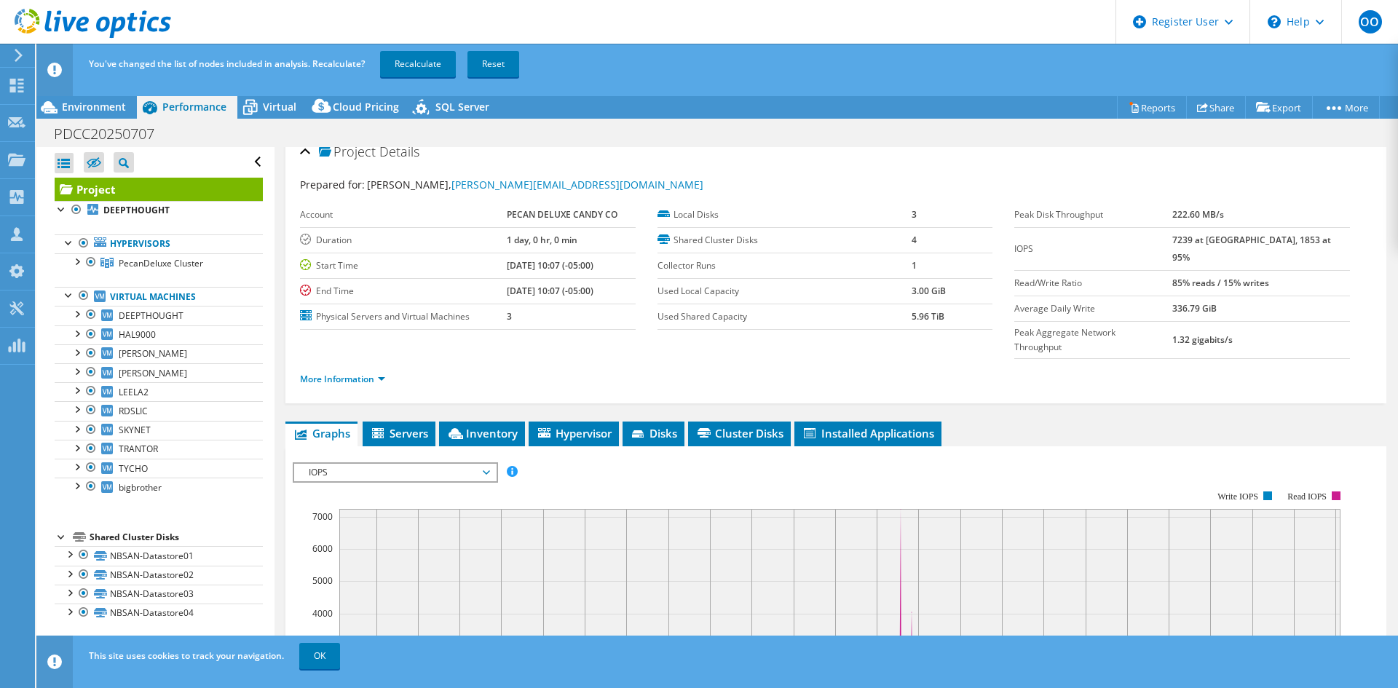
scroll to position [0, 0]
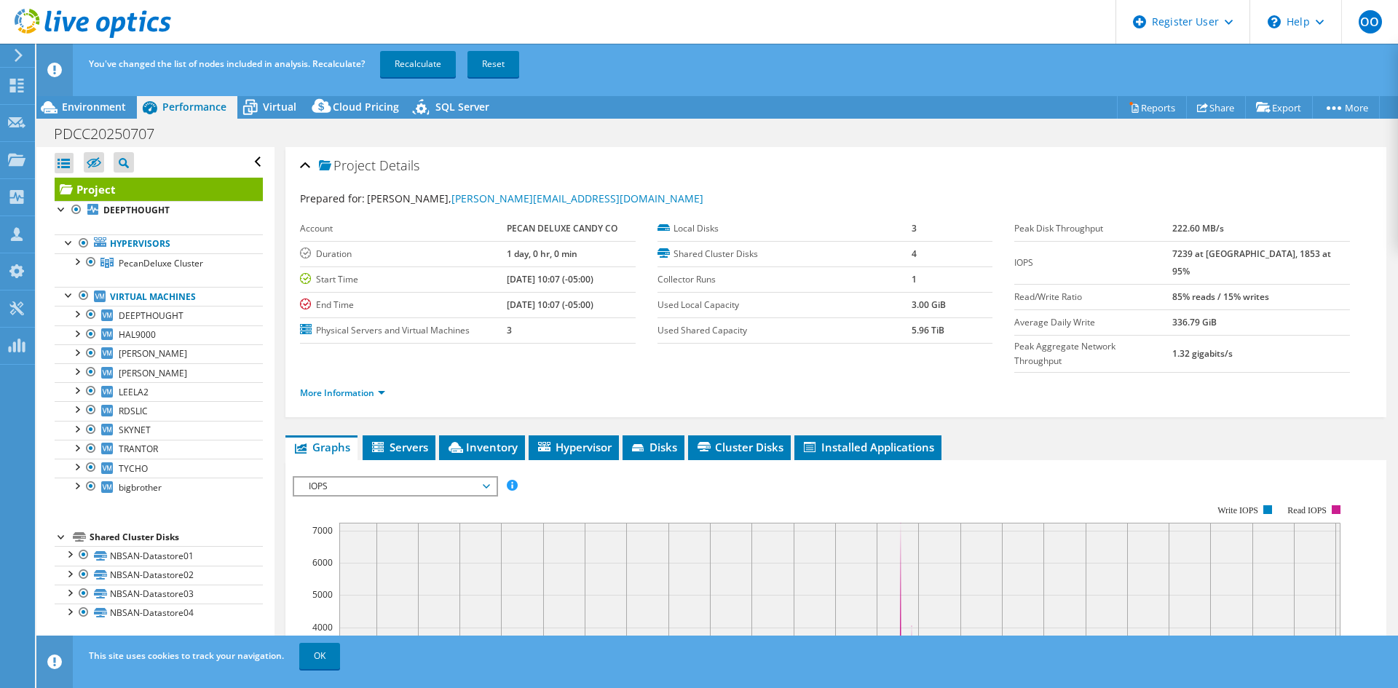
click at [371, 478] on span "IOPS" at bounding box center [394, 486] width 187 height 17
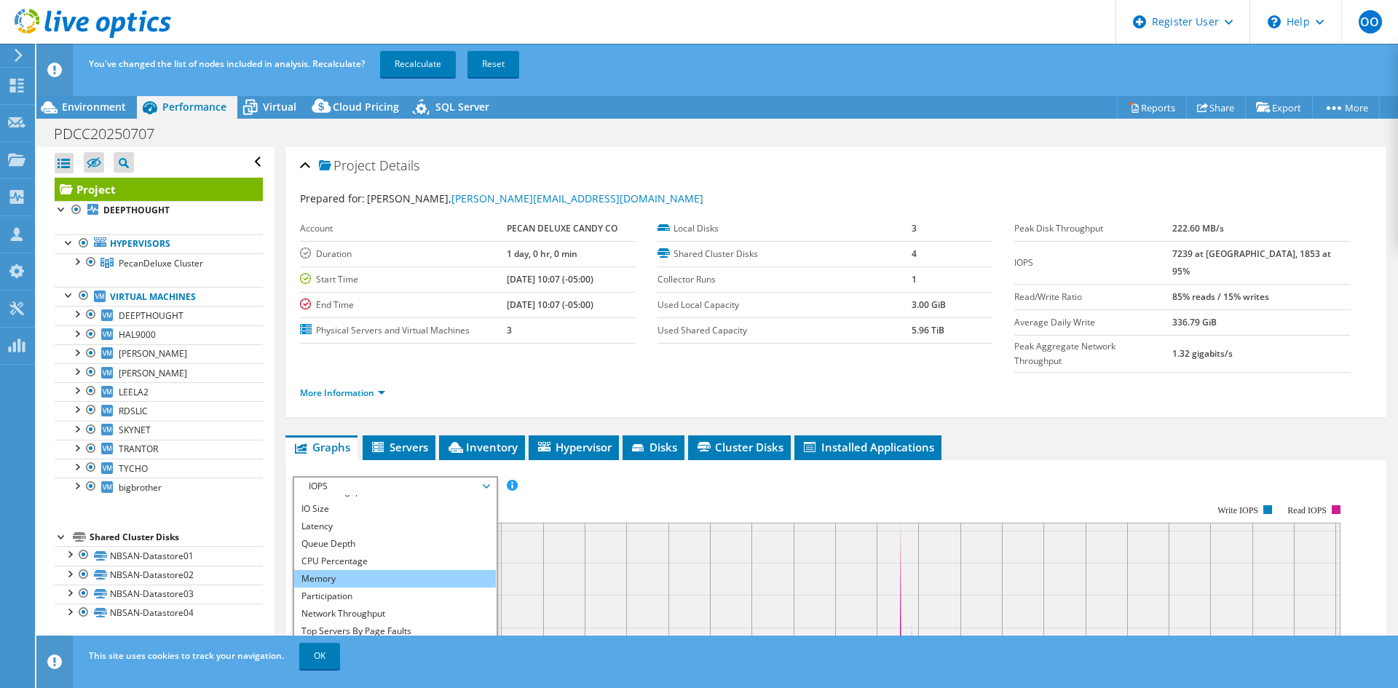
scroll to position [52, 0]
click at [351, 652] on li "All" at bounding box center [395, 660] width 202 height 17
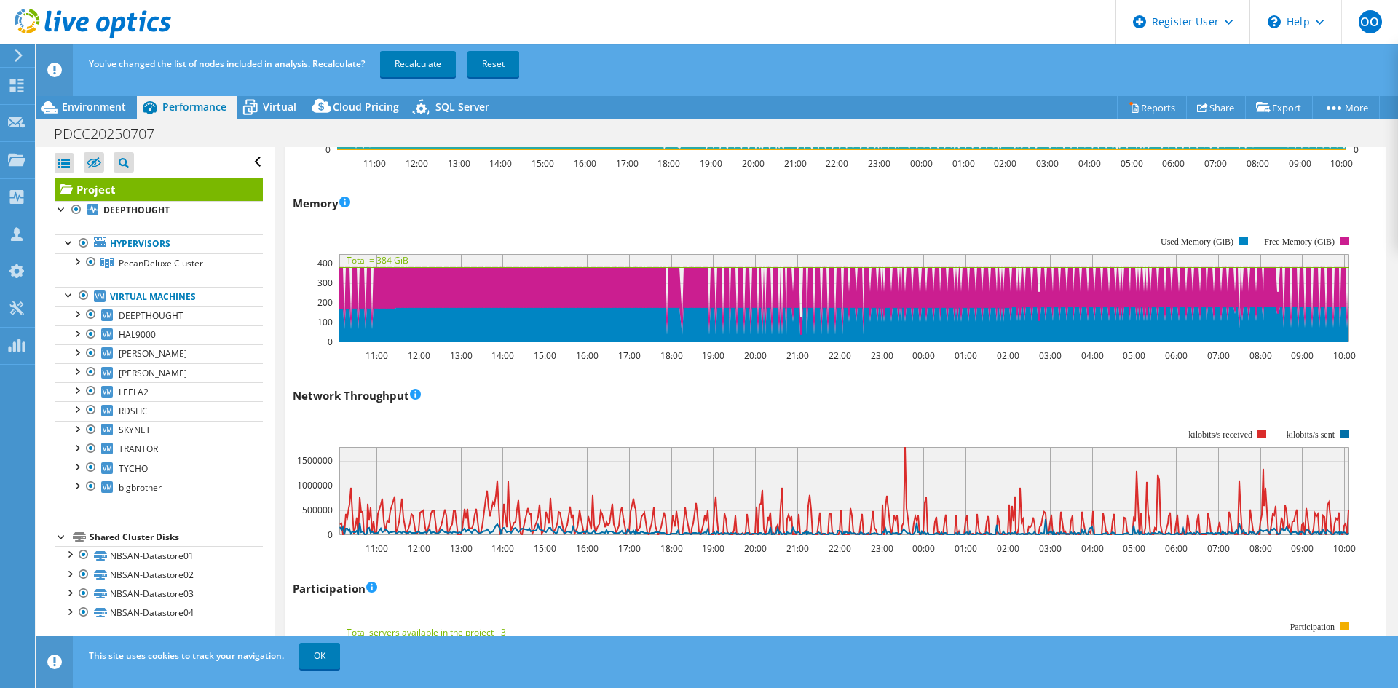
scroll to position [1383, 0]
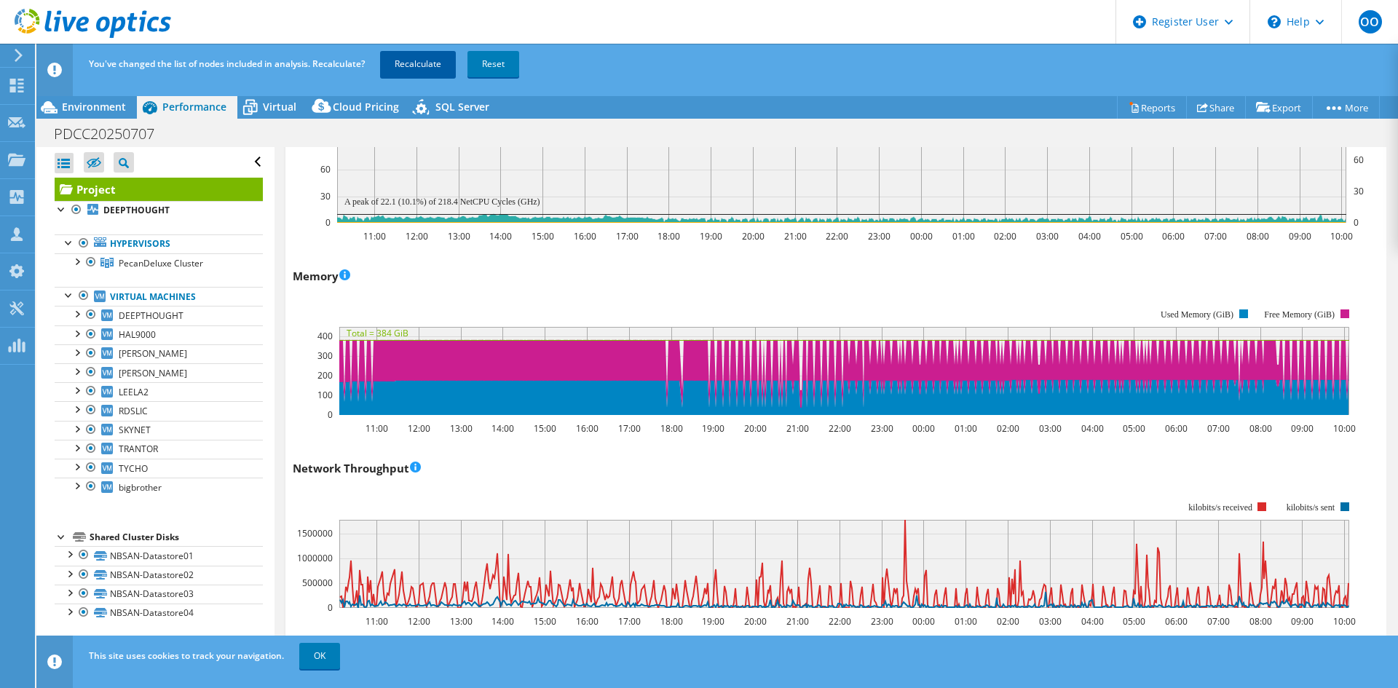
click at [419, 58] on link "Recalculate" at bounding box center [418, 64] width 76 height 26
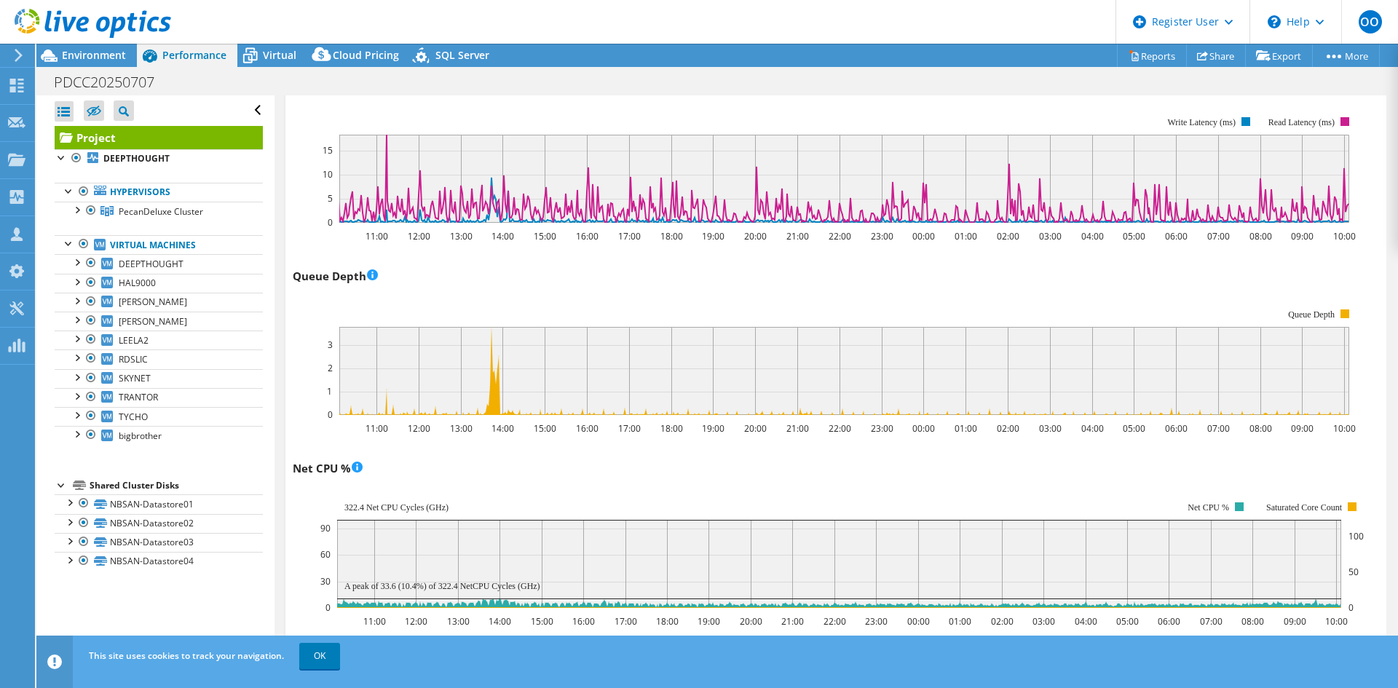
scroll to position [1238, 0]
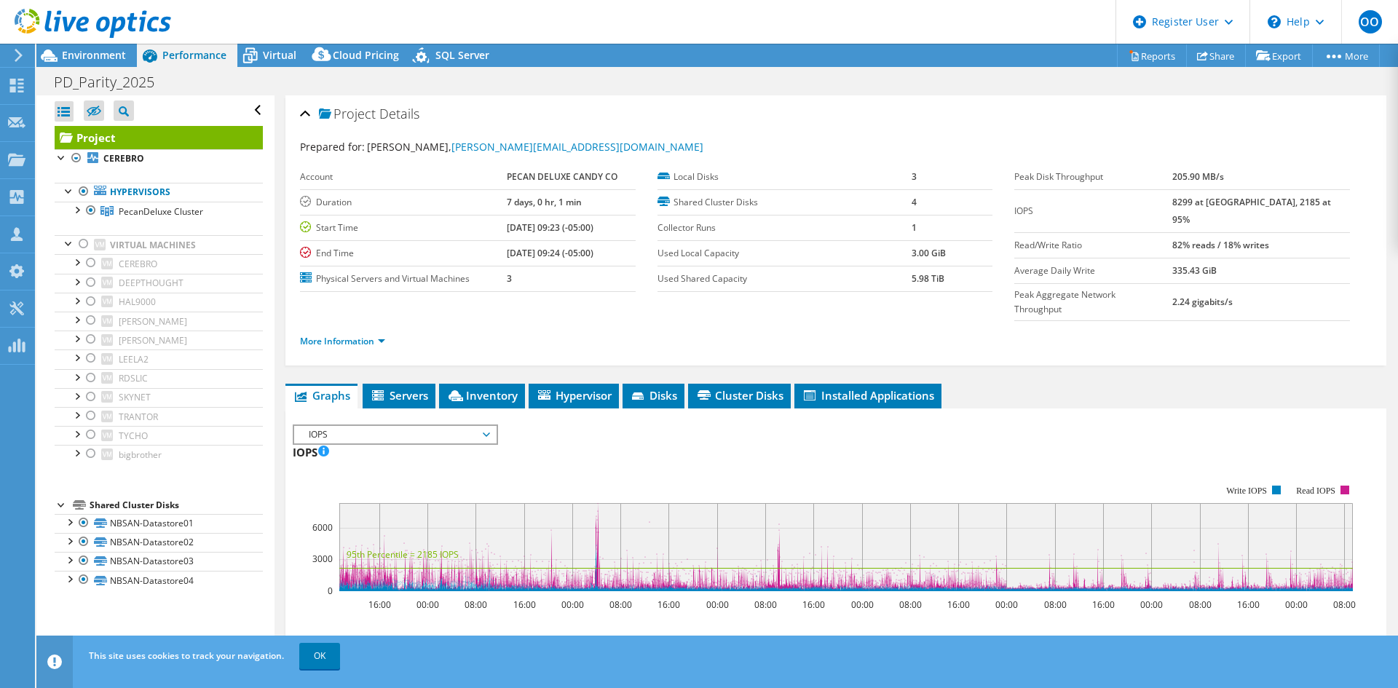
select select "USD"
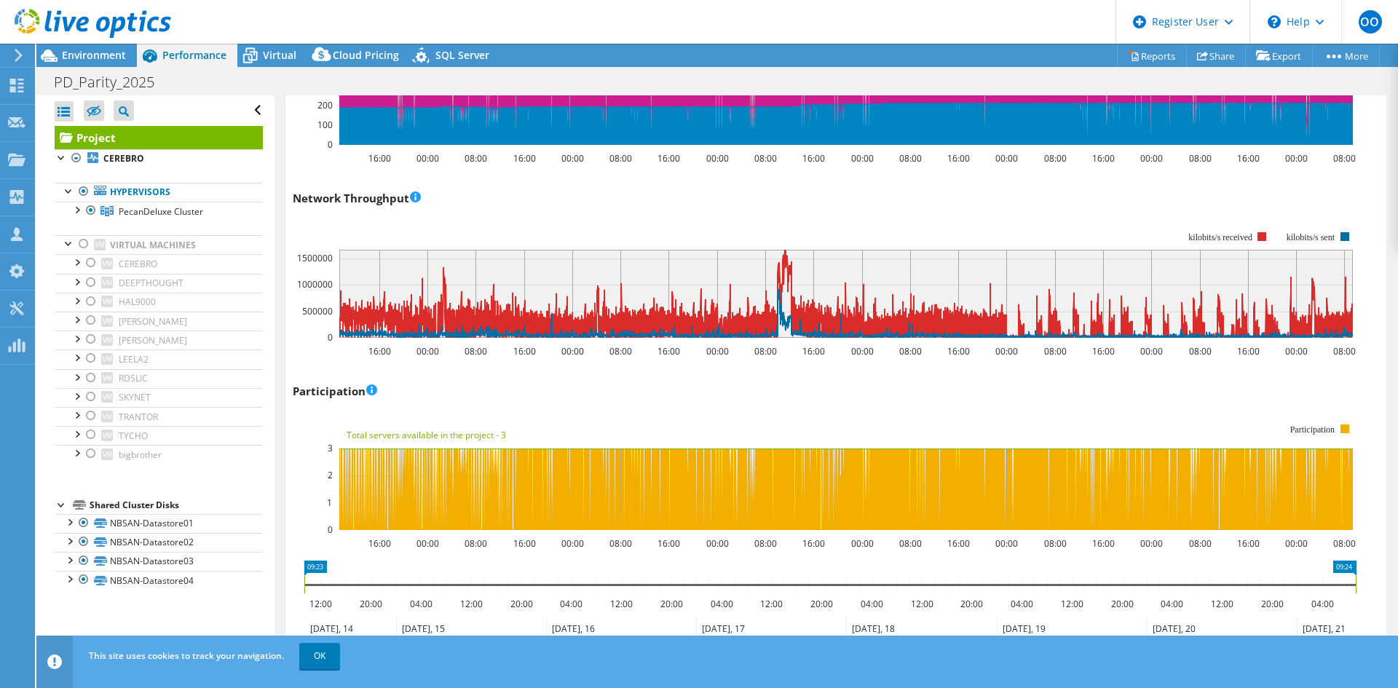
scroll to position [1760, 0]
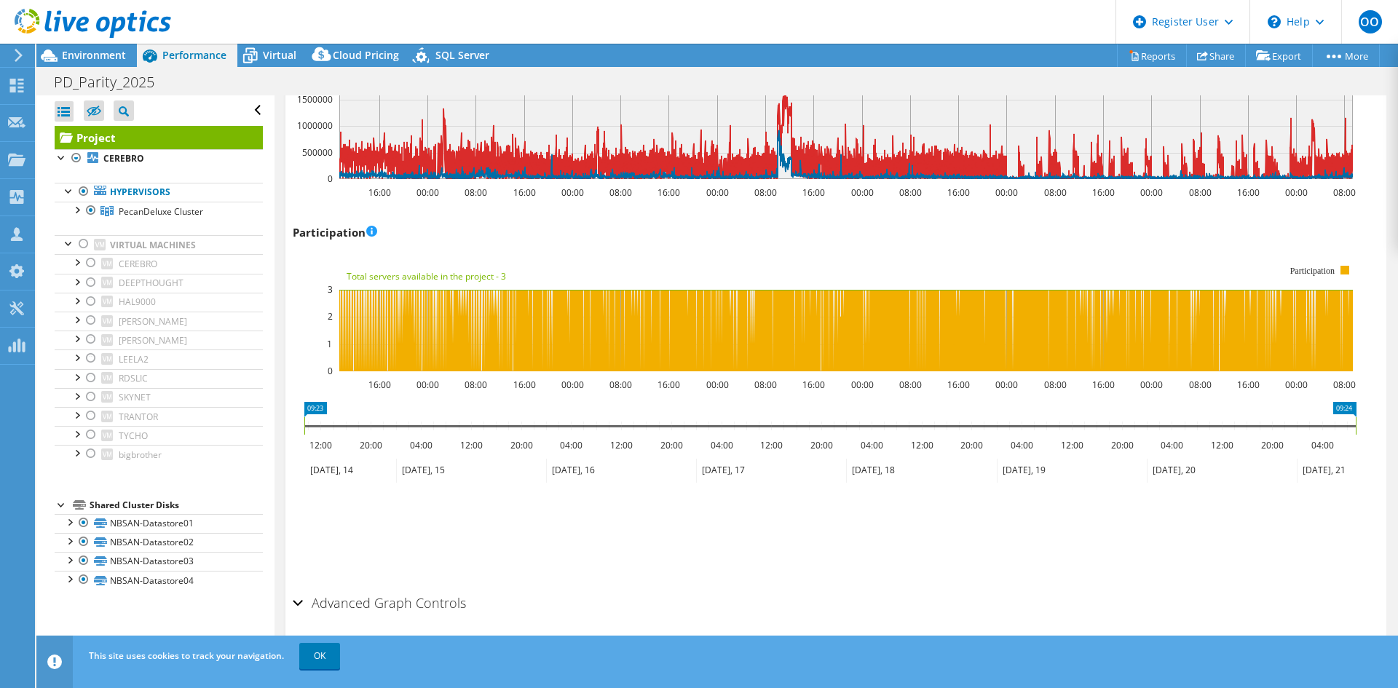
click at [432, 483] on icon "09:23 09:24 12:00 20:00 04:00 12:00 20:00 04:00 12:00 20:00 04:00 12:00 20:00 0…" at bounding box center [830, 460] width 1075 height 116
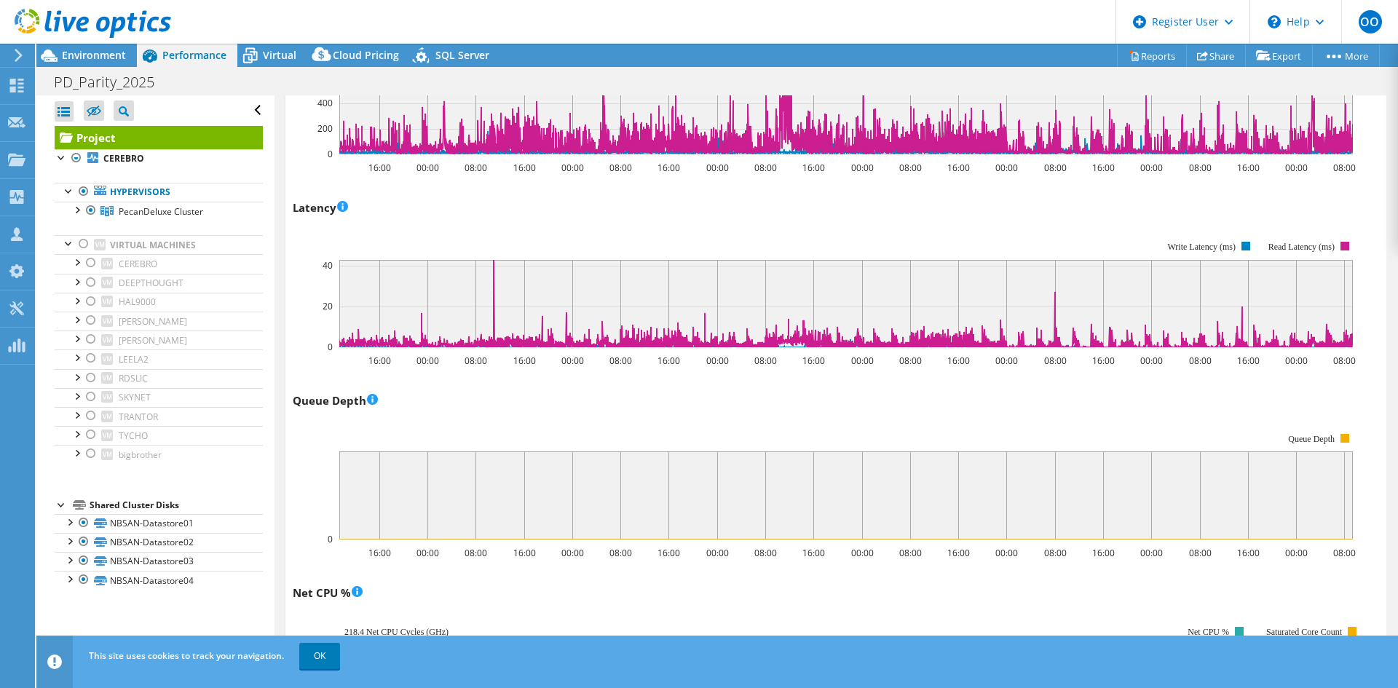
scroll to position [814, 0]
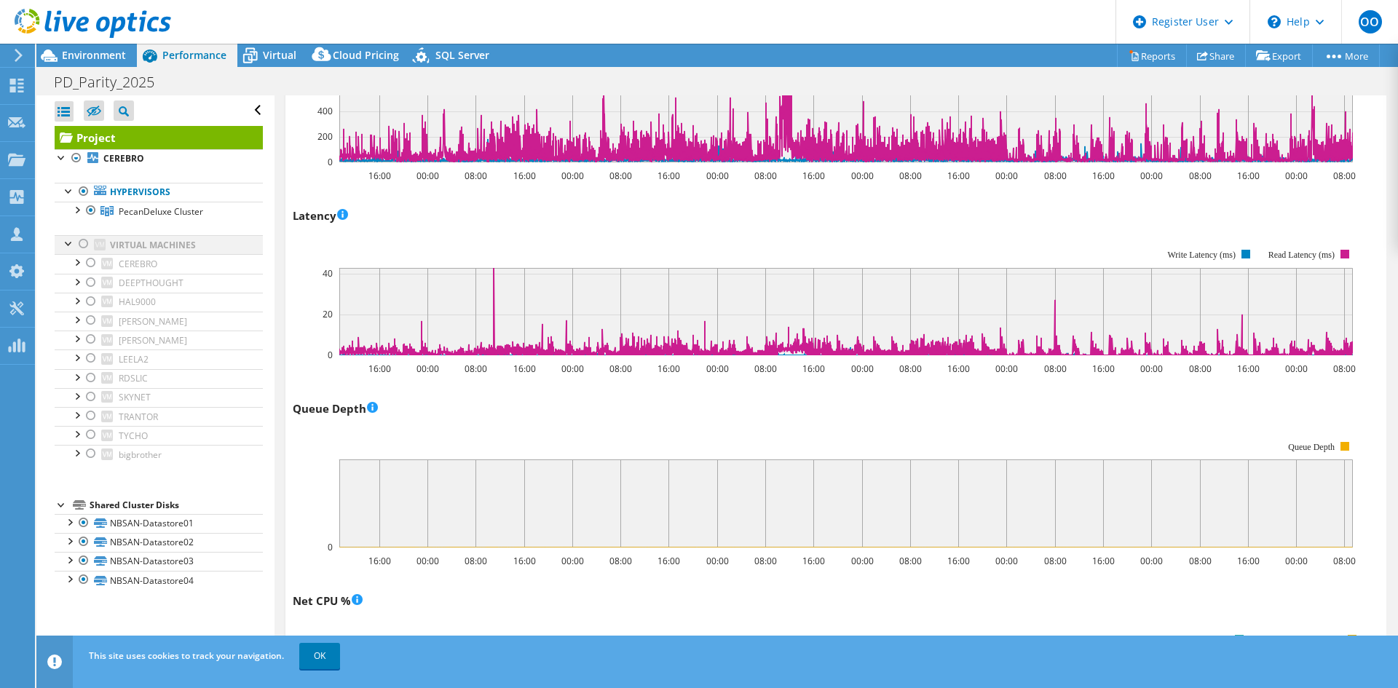
click at [84, 245] on div at bounding box center [83, 243] width 15 height 17
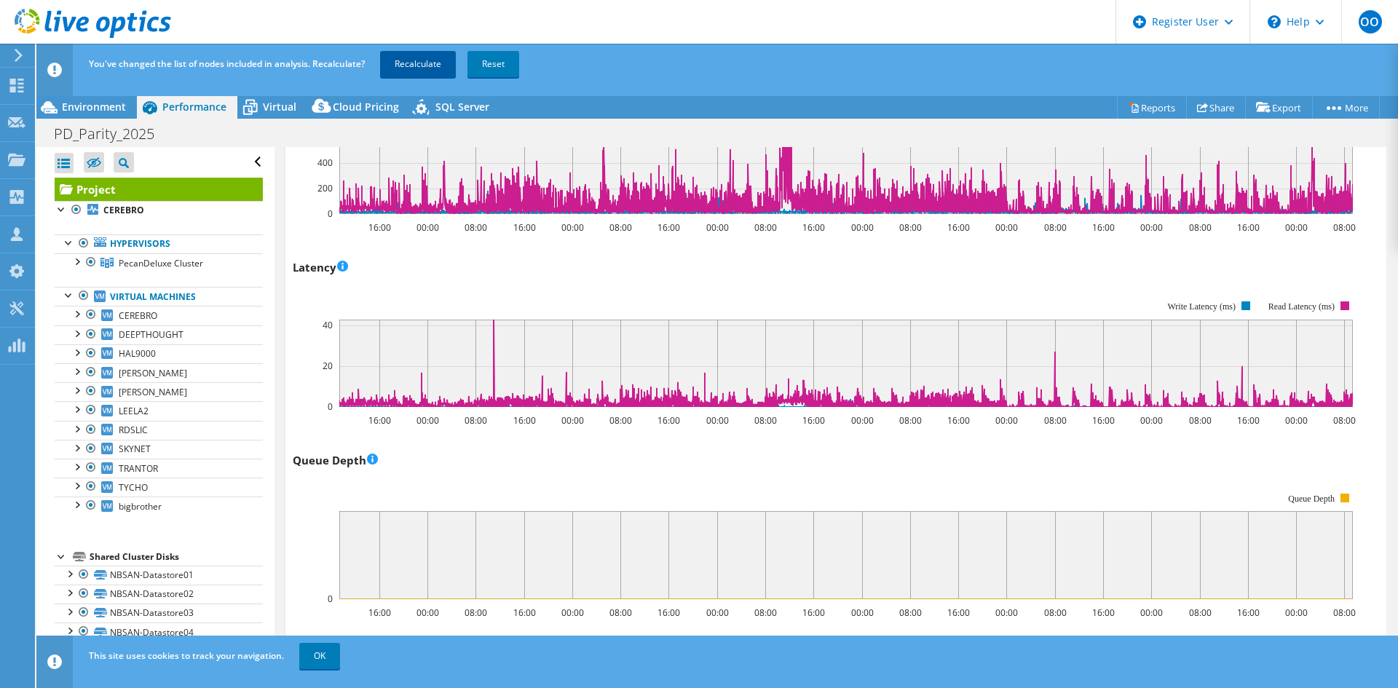
click at [416, 64] on link "Recalculate" at bounding box center [418, 64] width 76 height 26
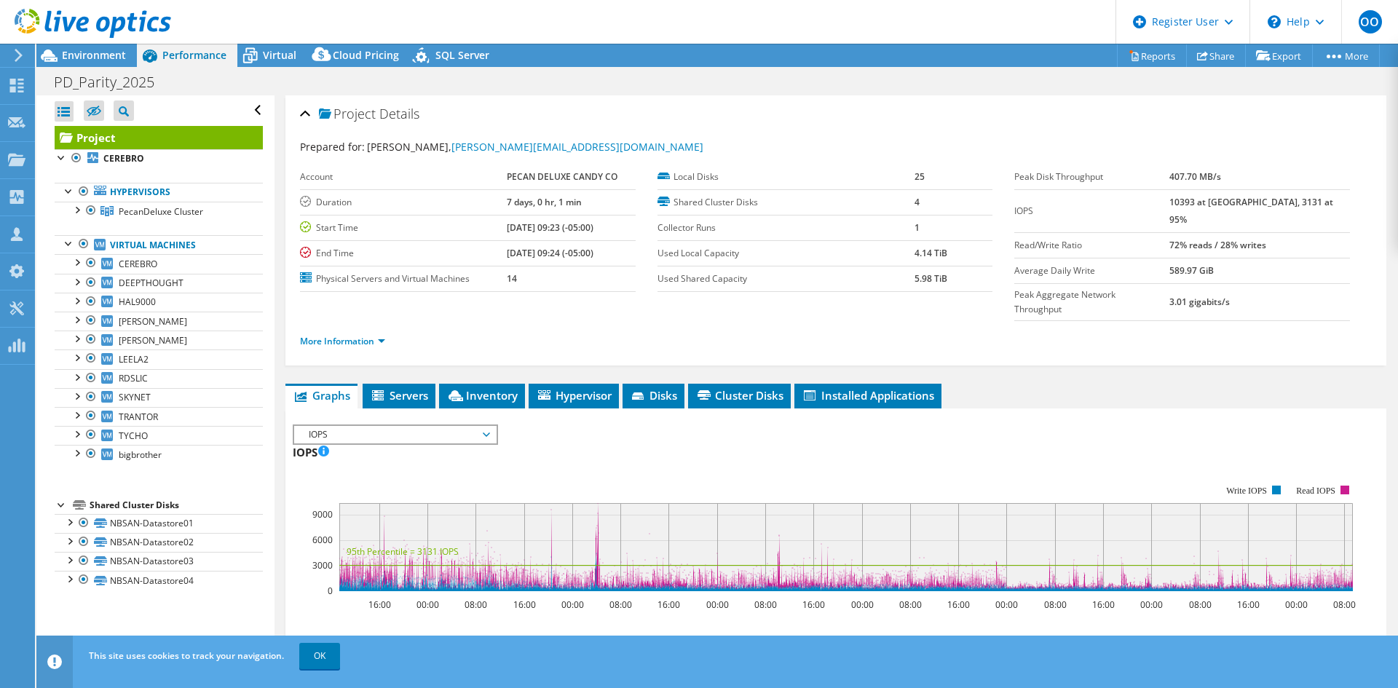
select select "USD"
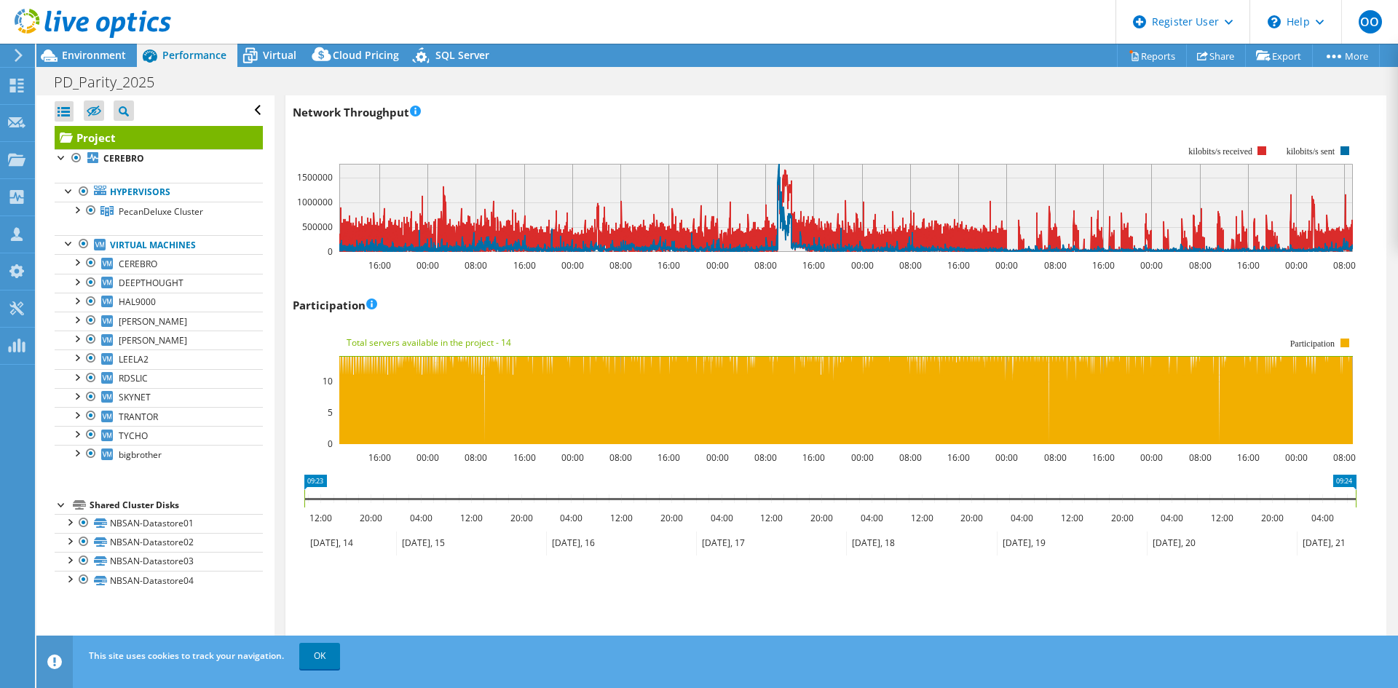
scroll to position [1760, 0]
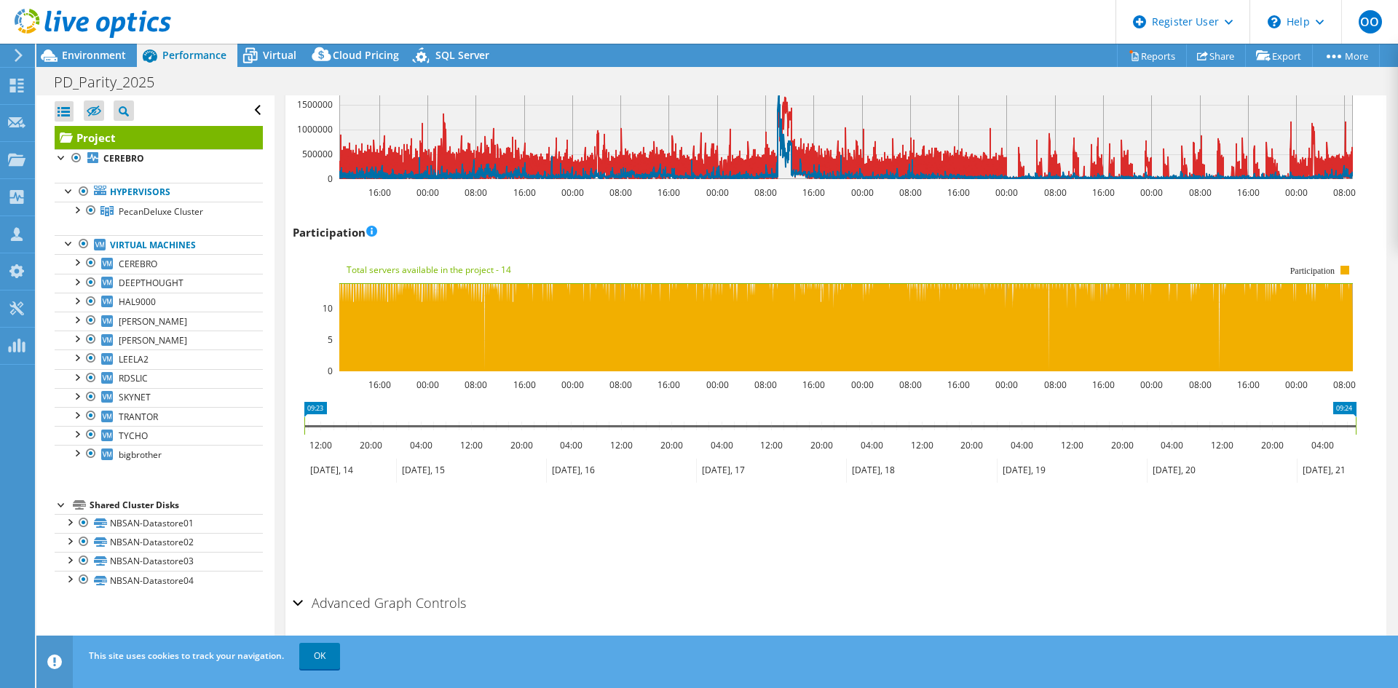
click at [300, 588] on div "Advanced Graph Controls" at bounding box center [836, 603] width 1086 height 31
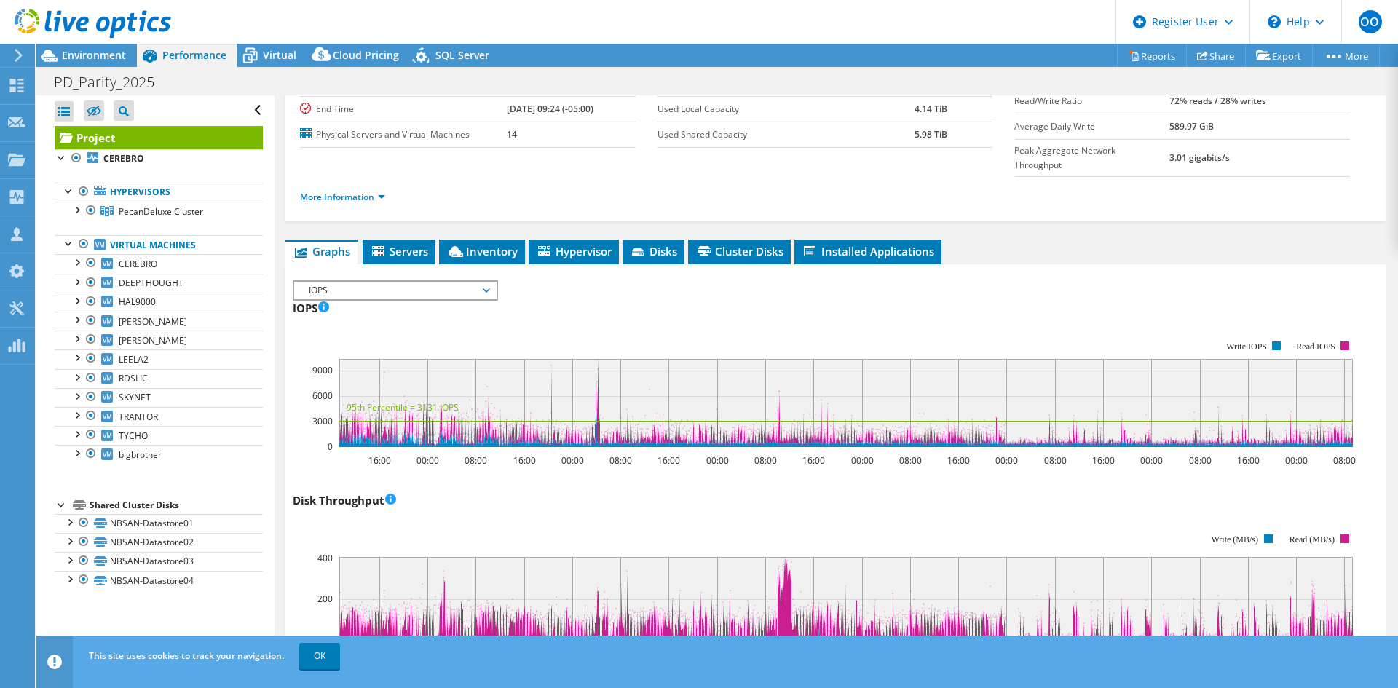
scroll to position [0, 0]
